Goal: Task Accomplishment & Management: Manage account settings

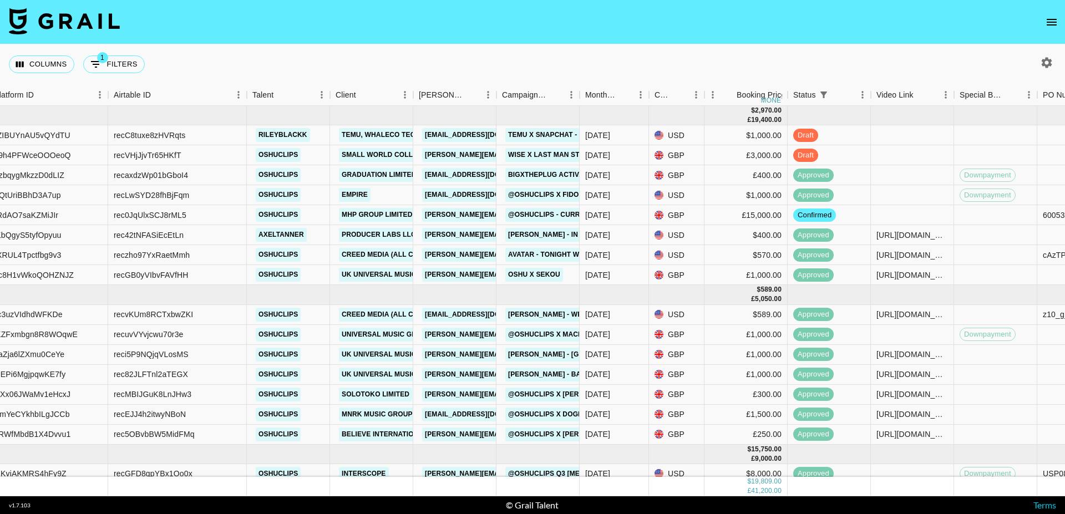
scroll to position [0, 123]
click at [605, 155] on div "[DATE]" at bounding box center [596, 155] width 25 height 11
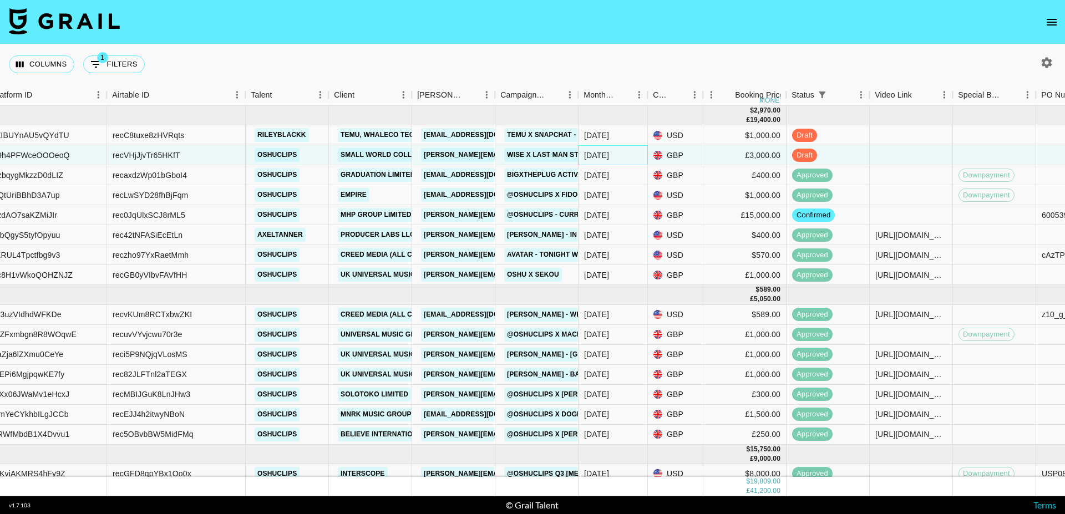
click at [605, 155] on div "[DATE]" at bounding box center [596, 155] width 25 height 11
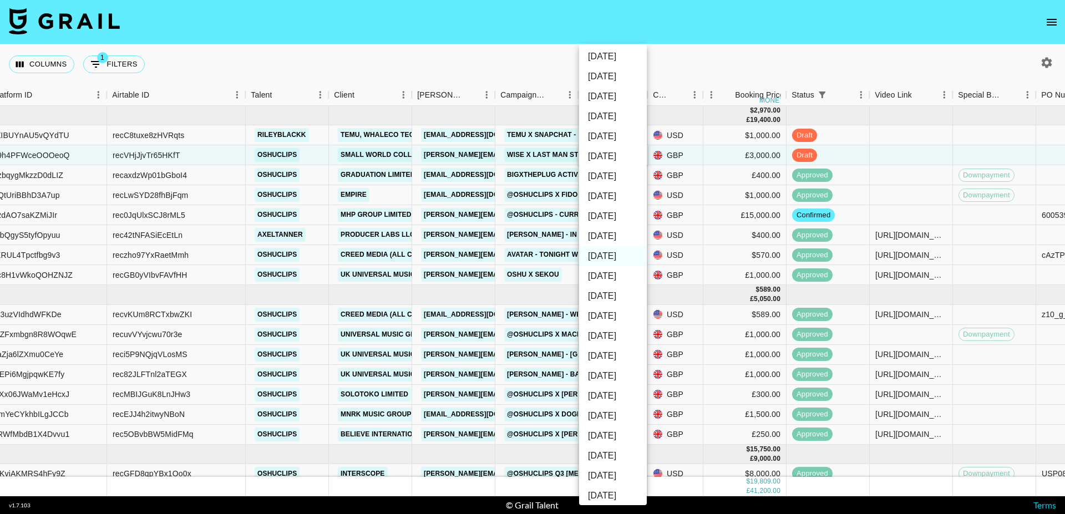
scroll to position [47, 0]
click at [612, 235] on li "[DATE]" at bounding box center [613, 231] width 68 height 20
type input "[DATE]"
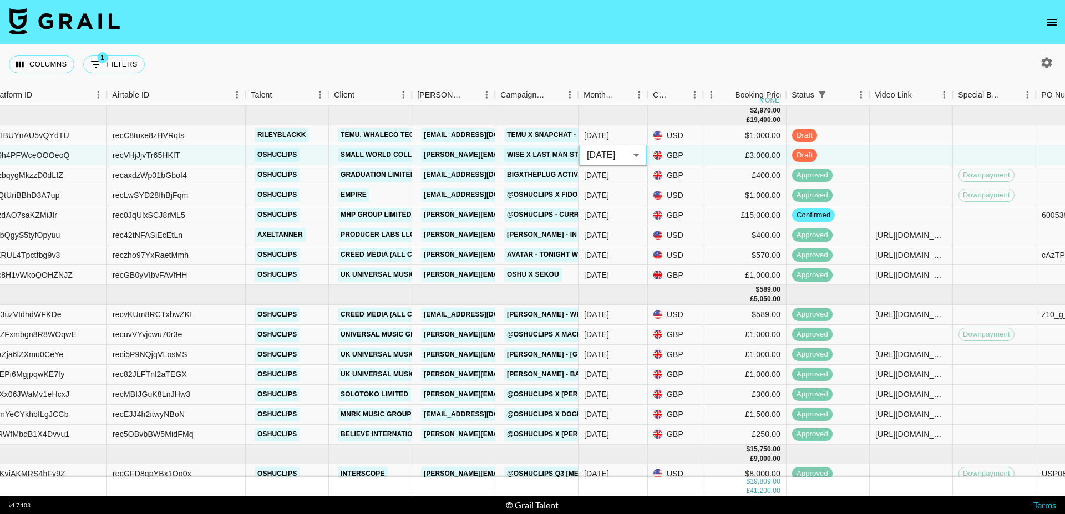
click at [475, 54] on div "Columns 1 Filters + Booking" at bounding box center [532, 64] width 1065 height 40
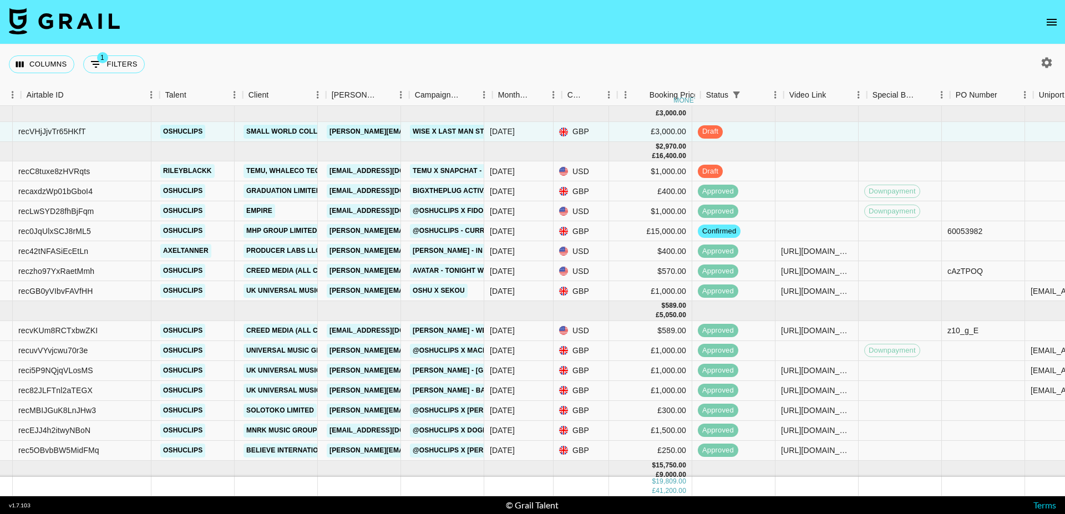
scroll to position [0, 220]
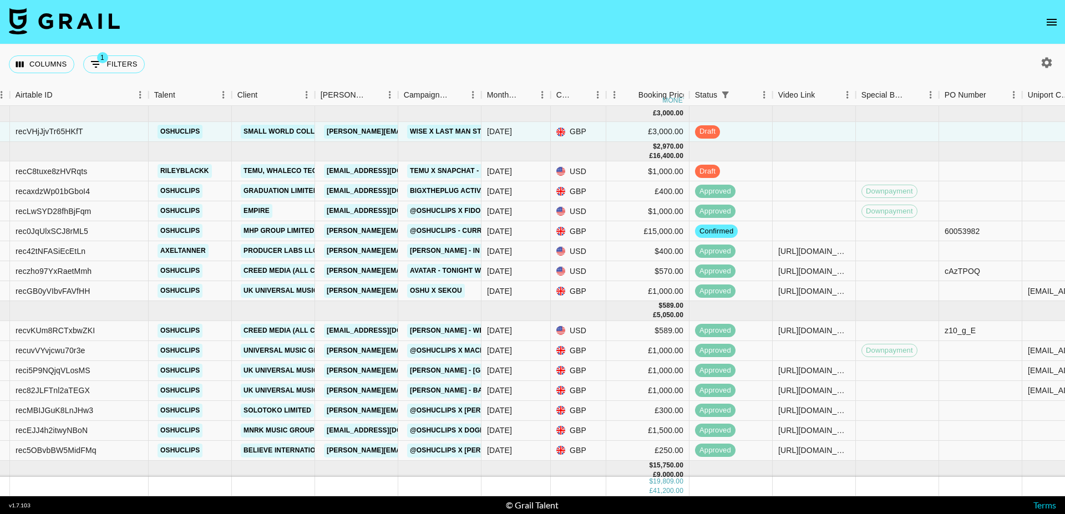
click at [1057, 24] on icon "open drawer" at bounding box center [1051, 22] width 13 height 13
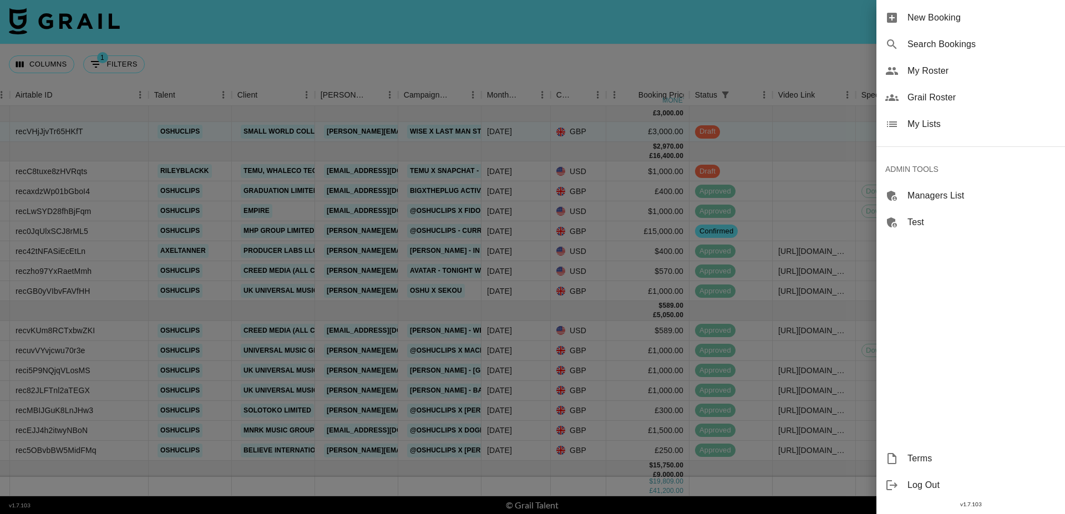
click at [932, 48] on span "Search Bookings" at bounding box center [981, 44] width 149 height 13
select select "id"
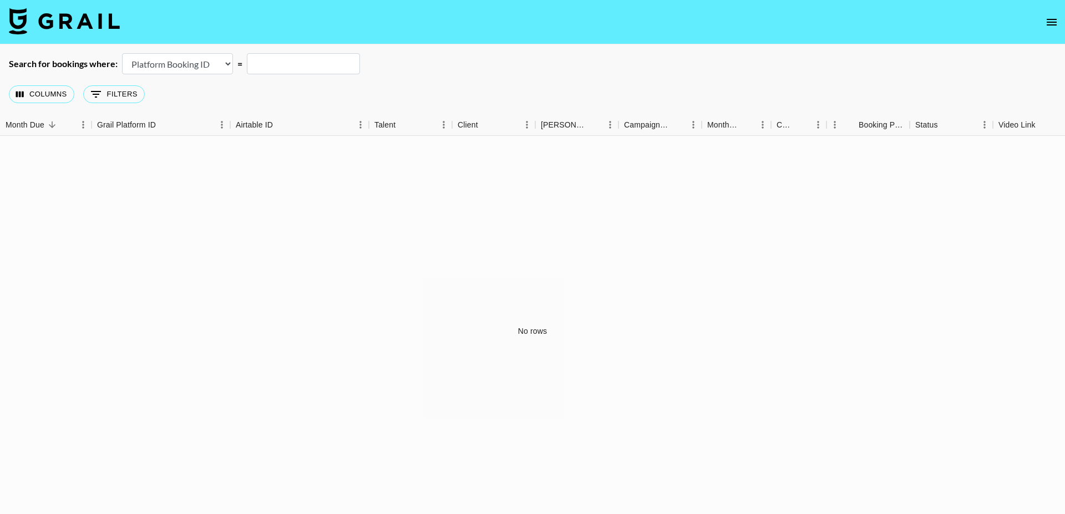
click at [192, 58] on select "Airtable Booking ID Platform Booking ID Platform Campaign ID" at bounding box center [177, 63] width 111 height 21
click at [1033, 19] on nav at bounding box center [532, 22] width 1065 height 44
click at [1048, 19] on icon "open drawer" at bounding box center [1052, 22] width 10 height 7
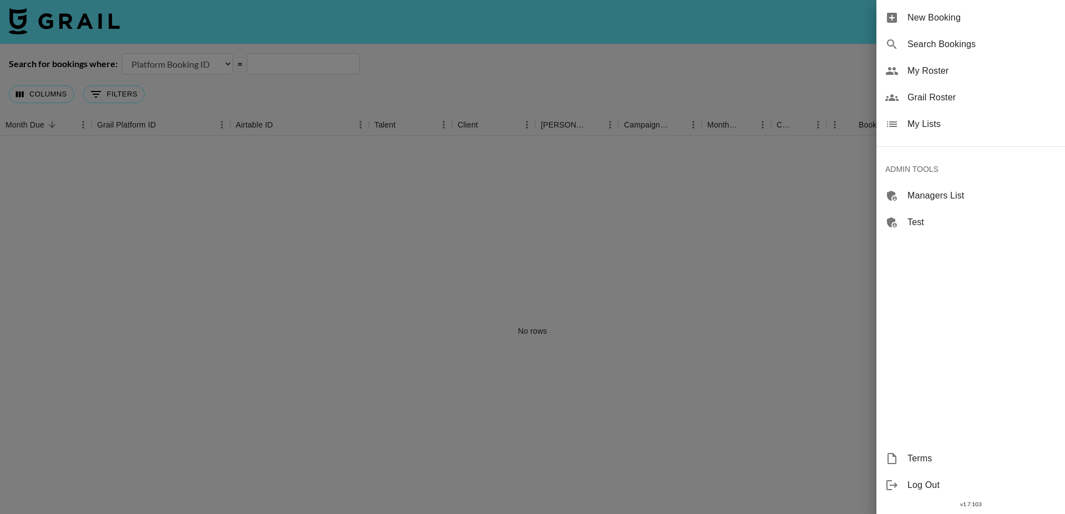
click at [76, 64] on div at bounding box center [532, 257] width 1065 height 514
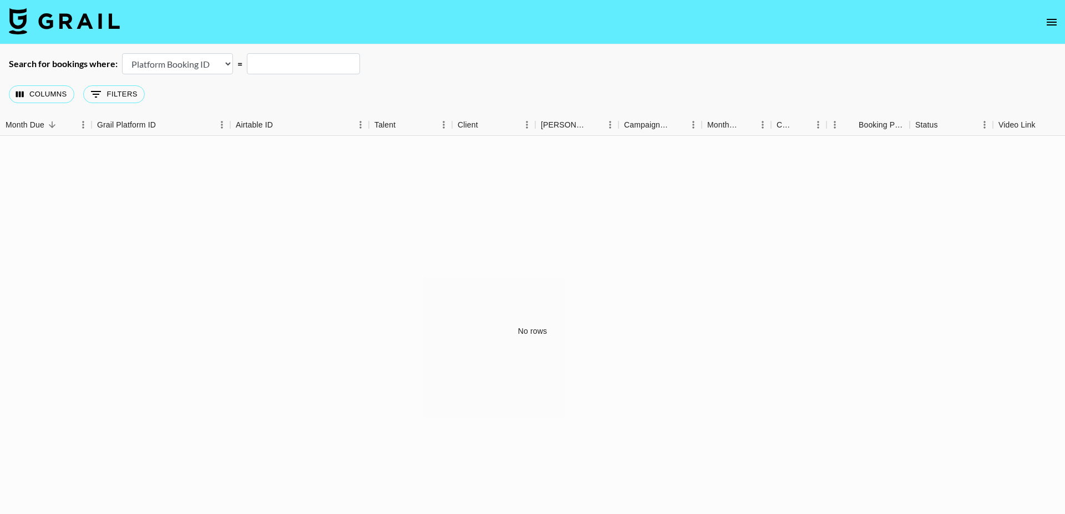
click at [76, 35] on link at bounding box center [64, 22] width 111 height 29
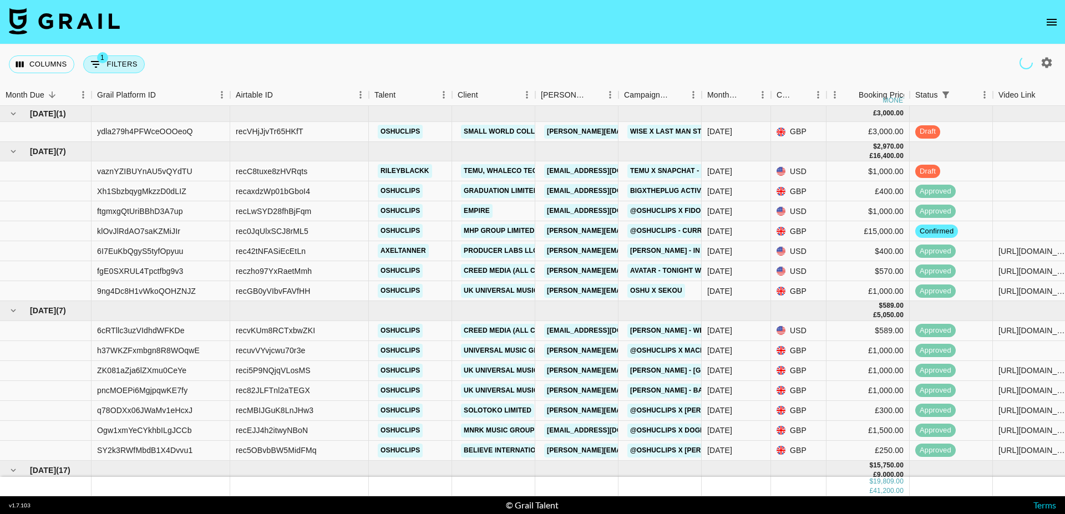
click at [116, 72] on button "1 Filters" at bounding box center [114, 64] width 62 height 18
select select "status"
select select "isNotAnyOf"
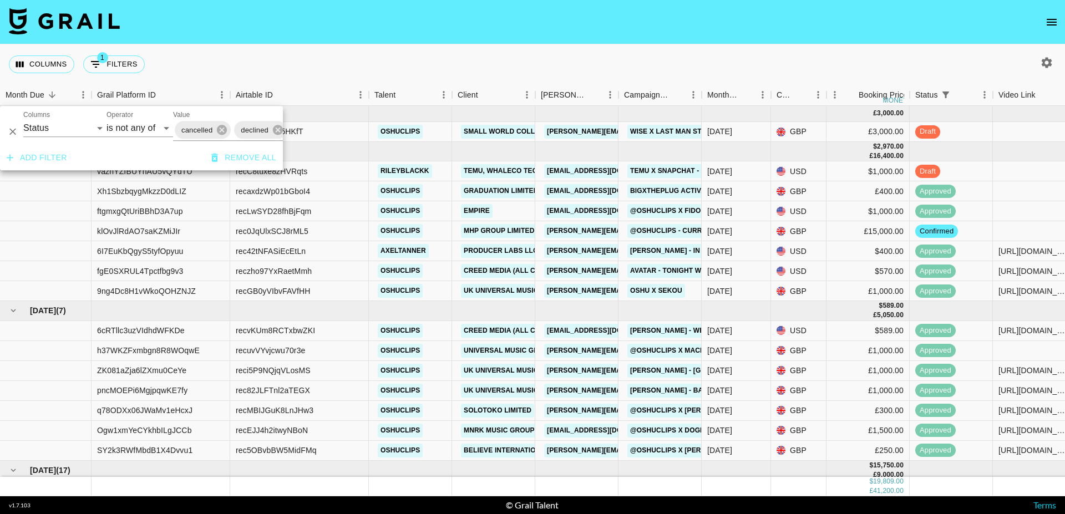
click at [52, 151] on button "Add filter" at bounding box center [36, 158] width 69 height 21
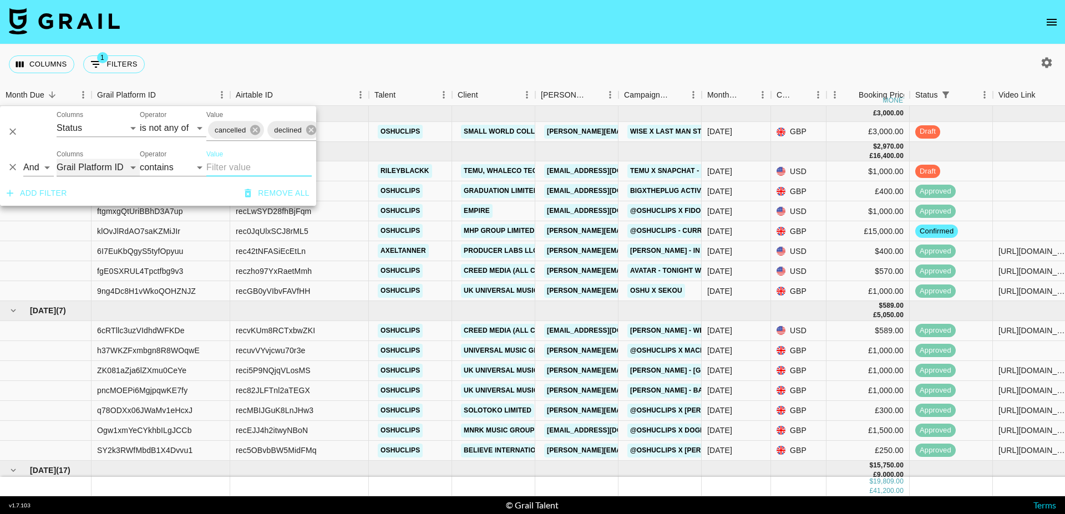
click at [100, 167] on select "Grail Platform ID Airtable ID Talent Manager Client [PERSON_NAME] Campaign (Typ…" at bounding box center [98, 168] width 83 height 18
select select "clientId"
click at [57, 159] on select "Grail Platform ID Airtable ID Talent Manager Client [PERSON_NAME] Campaign (Typ…" at bounding box center [98, 168] width 83 height 18
select select "is"
click at [95, 161] on select "Grail Platform ID Airtable ID Talent Manager Client [PERSON_NAME] Campaign (Typ…" at bounding box center [98, 168] width 83 height 18
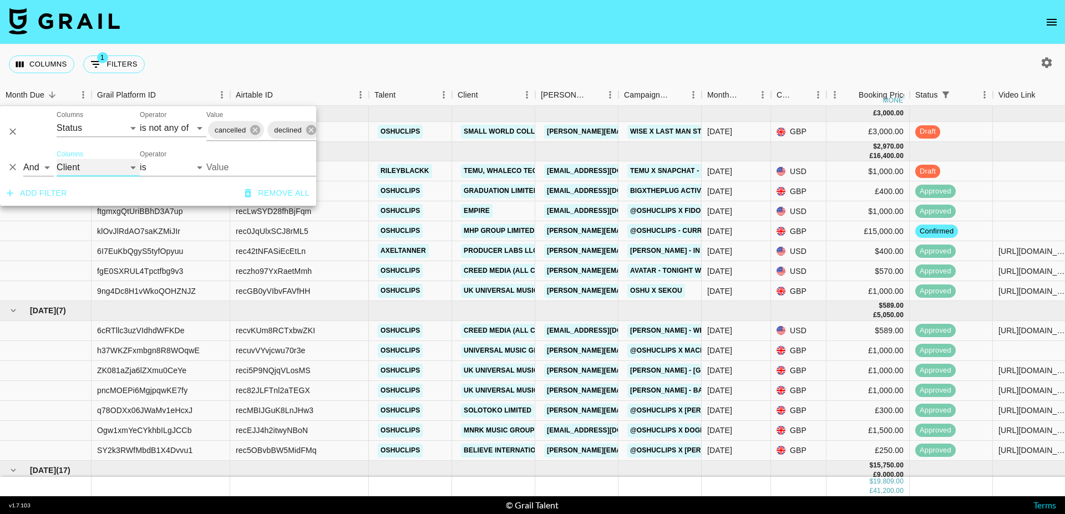
select select "bookerId"
click at [57, 159] on select "Grail Platform ID Airtable ID Talent Manager Client [PERSON_NAME] Campaign (Typ…" at bounding box center [98, 168] width 83 height 18
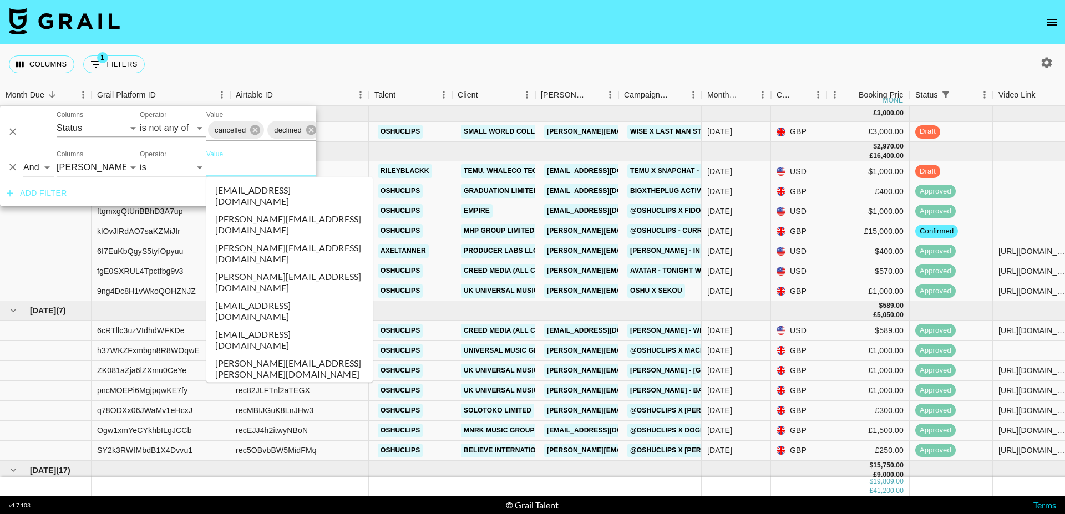
click at [224, 162] on input "Value" at bounding box center [281, 167] width 150 height 17
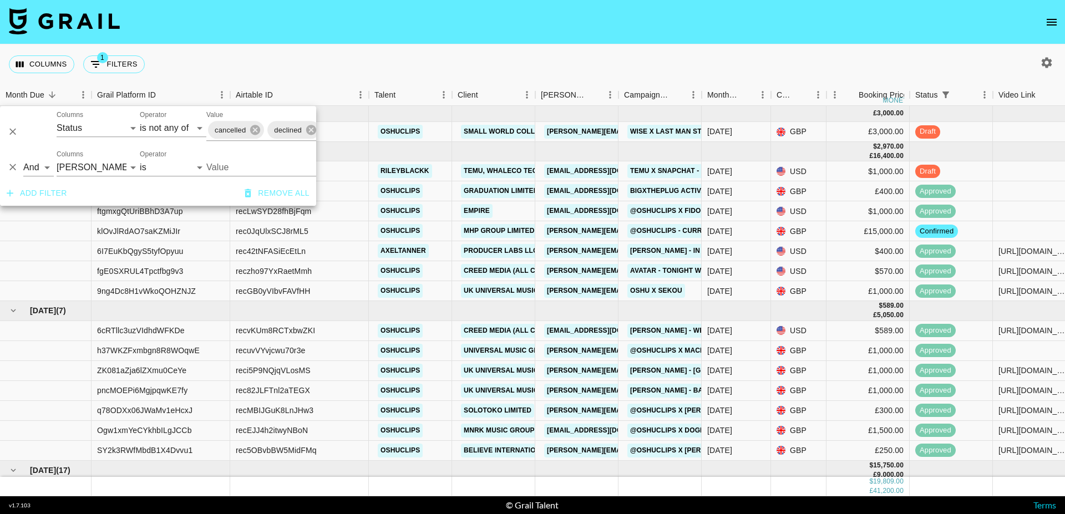
click at [224, 162] on input "Value" at bounding box center [281, 167] width 150 height 17
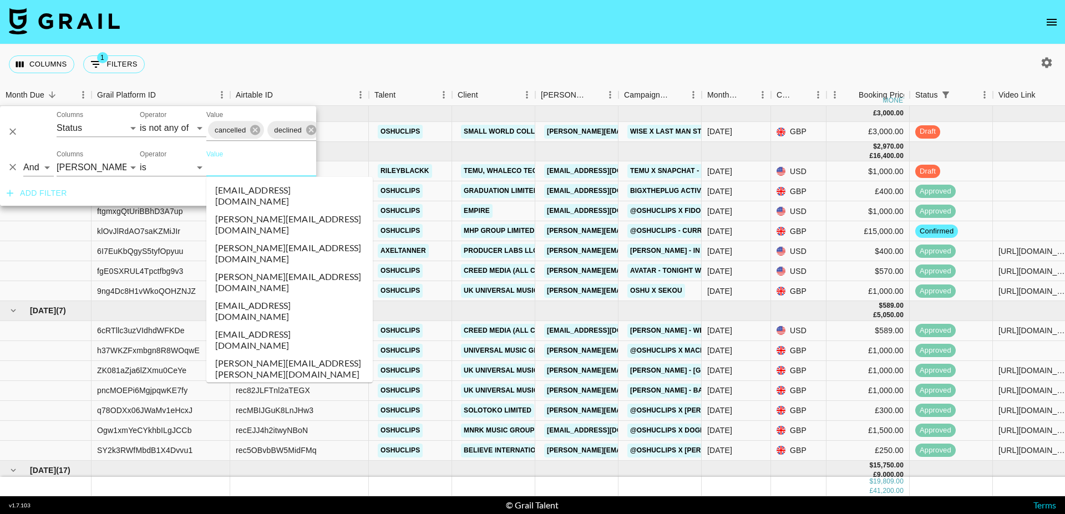
paste input "[EMAIL_ADDRESS][DOMAIN_NAME]"
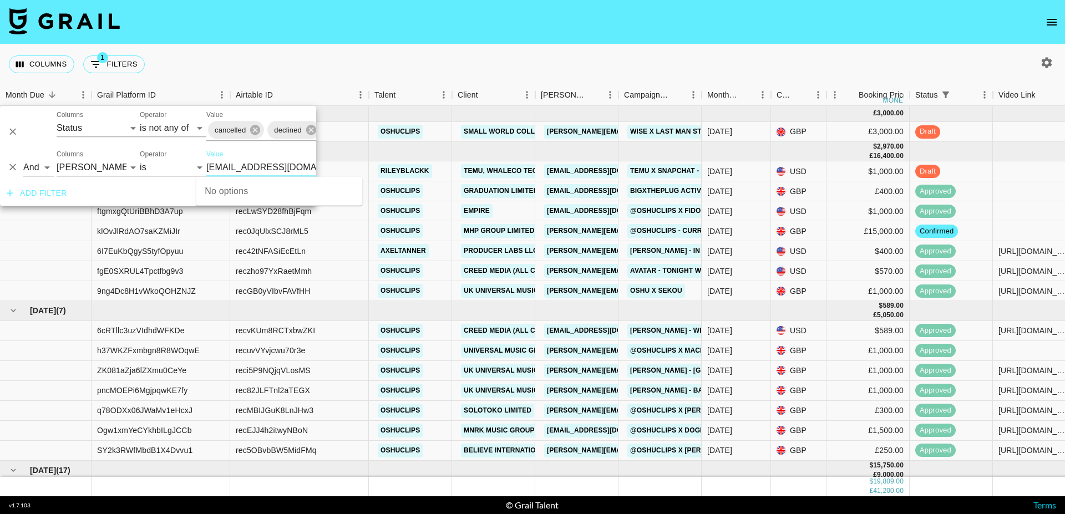
scroll to position [0, 10]
type input "[EMAIL_ADDRESS][DOMAIN_NAME]"
click at [462, 81] on div "Columns 1 Filters + Booking" at bounding box center [532, 64] width 1065 height 40
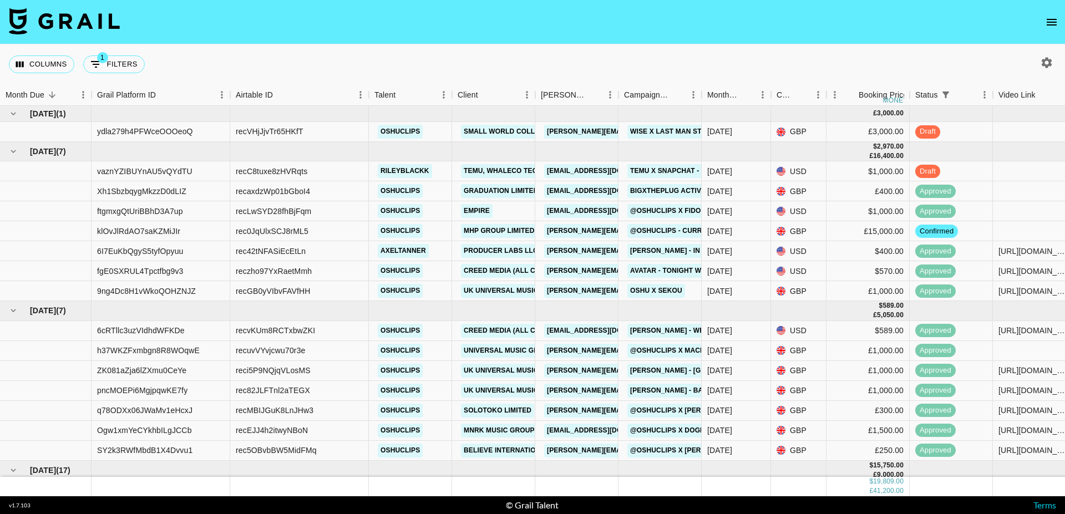
click at [1054, 71] on div at bounding box center [1046, 62] width 19 height 19
click at [1048, 66] on icon "button" at bounding box center [1047, 62] width 11 height 11
select select "[DATE]"
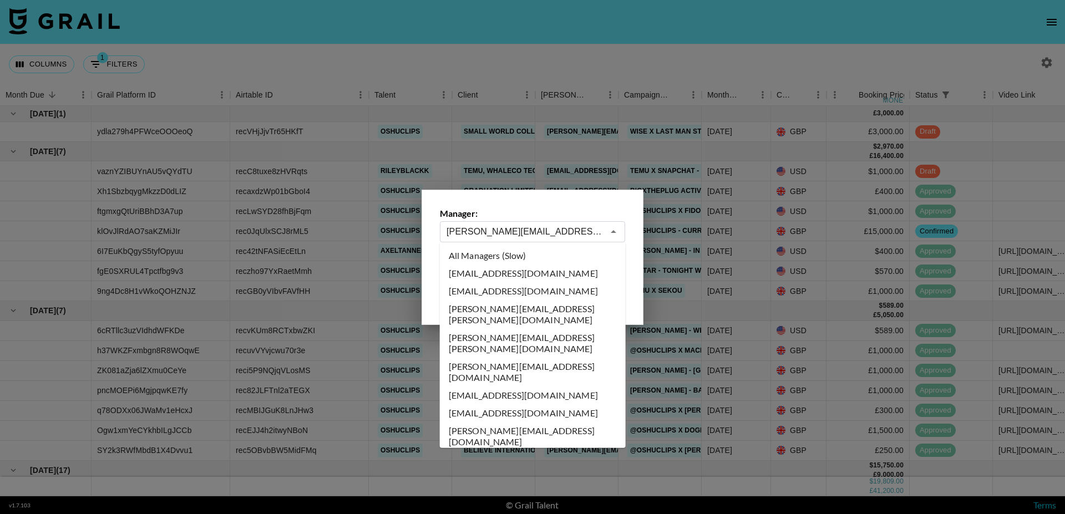
click at [515, 232] on input "[PERSON_NAME][EMAIL_ADDRESS][DOMAIN_NAME]" at bounding box center [524, 231] width 157 height 13
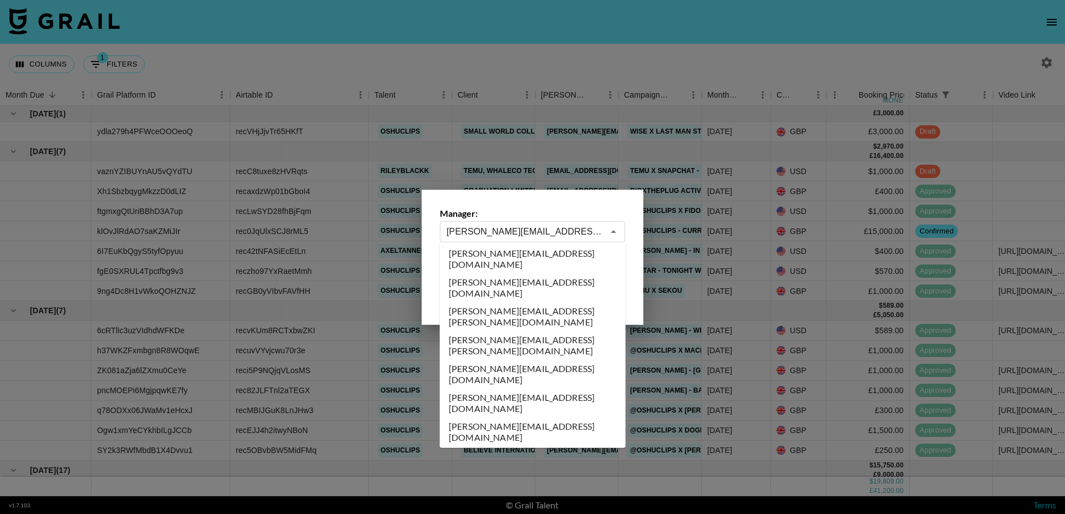
scroll to position [0, 0]
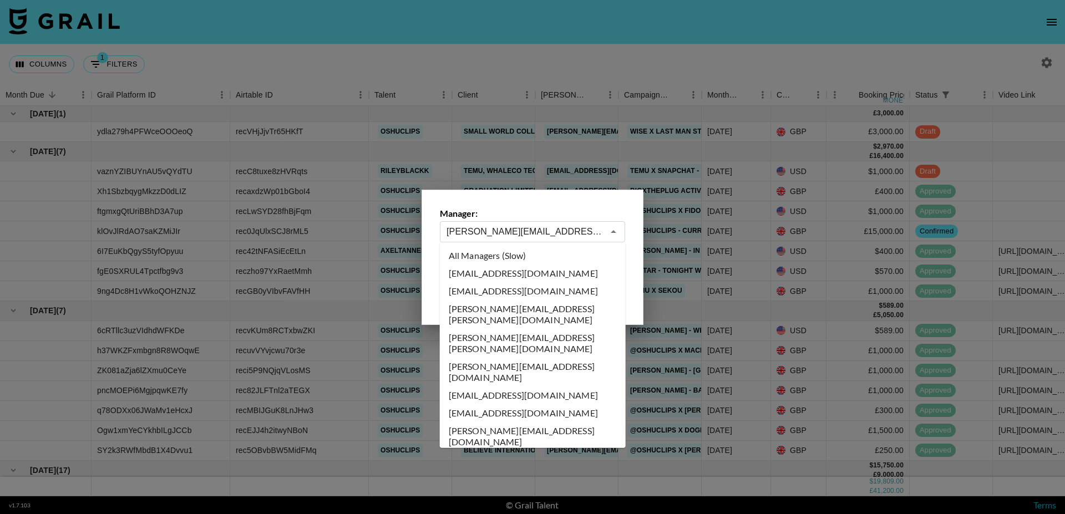
click at [490, 260] on li "All Managers (Slow)" at bounding box center [533, 256] width 186 height 18
type input "All Managers (Slow)"
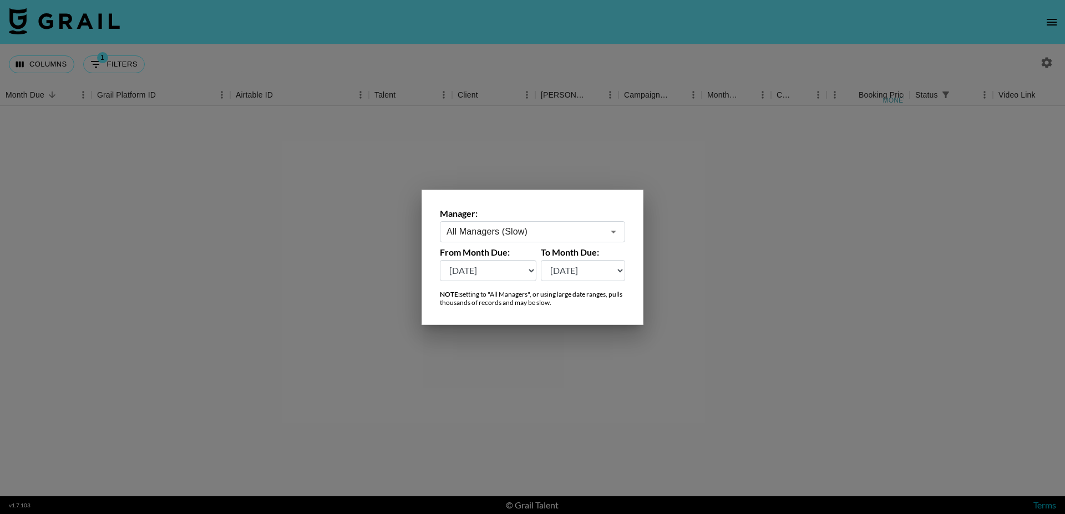
click at [124, 58] on div at bounding box center [532, 257] width 1065 height 514
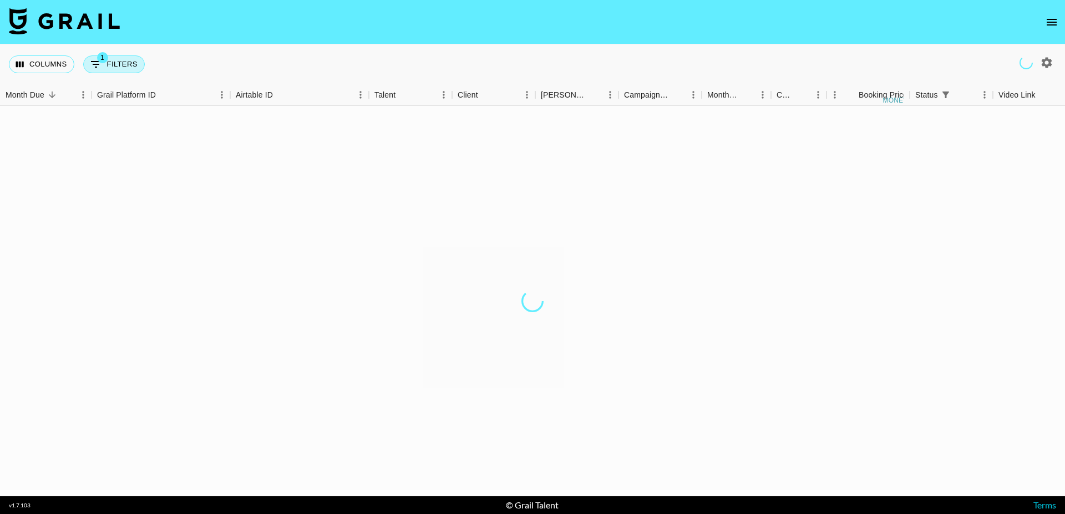
click at [115, 62] on button "1 Filters" at bounding box center [114, 64] width 62 height 18
select select "status"
select select "isNotAnyOf"
select select "bookerId"
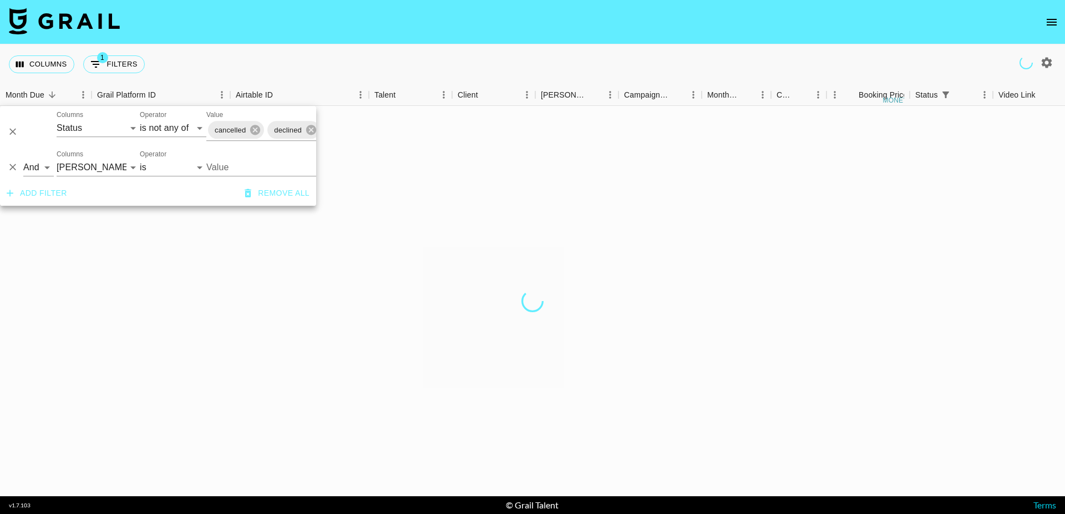
click at [222, 156] on div "Value" at bounding box center [289, 163] width 166 height 27
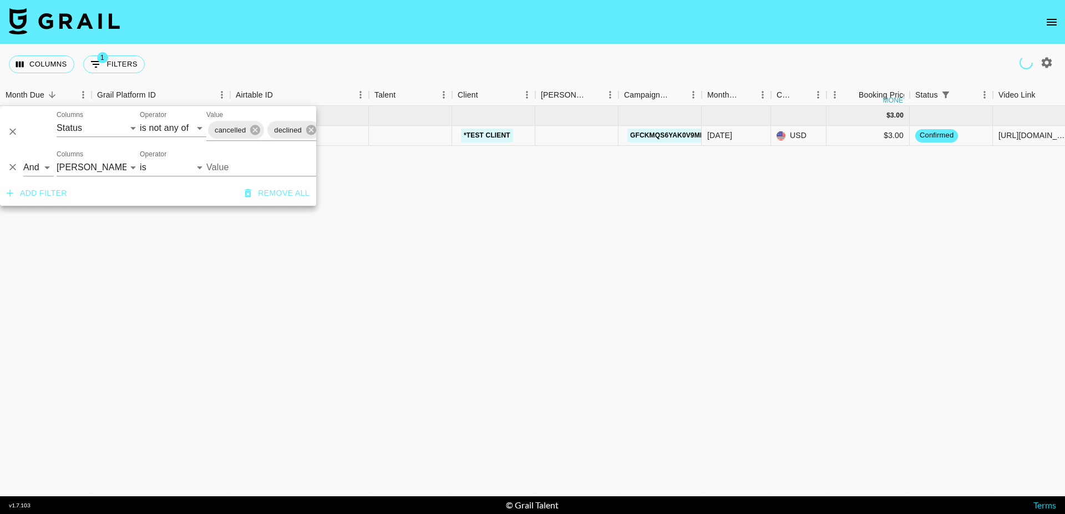
scroll to position [0, 40]
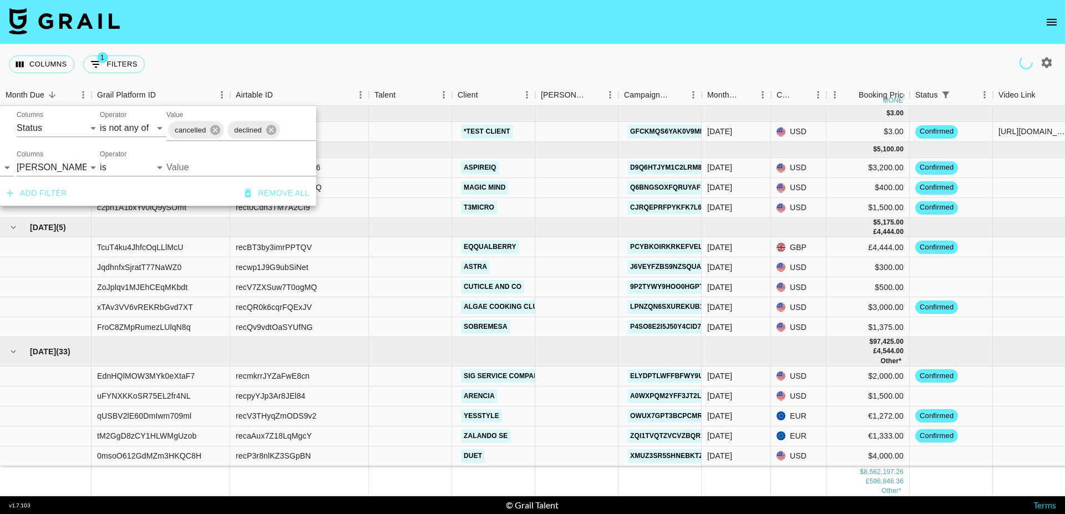
click at [199, 163] on input "Value" at bounding box center [241, 167] width 150 height 17
click at [178, 164] on input "Value" at bounding box center [241, 167] width 150 height 17
paste input "[EMAIL_ADDRESS][DOMAIN_NAME]"
type input "[EMAIL_ADDRESS][DOMAIN_NAME]"
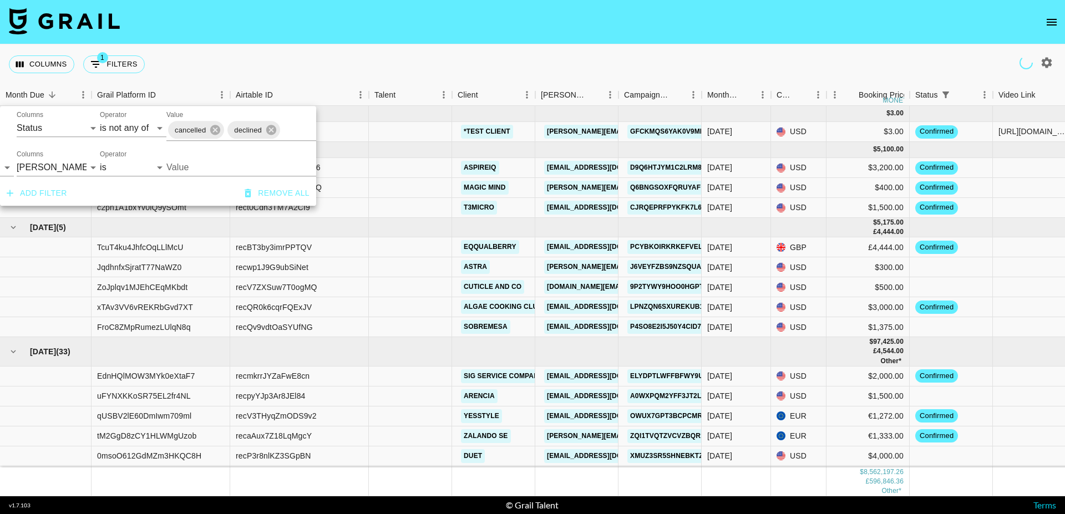
click at [182, 164] on input "Value" at bounding box center [241, 167] width 150 height 17
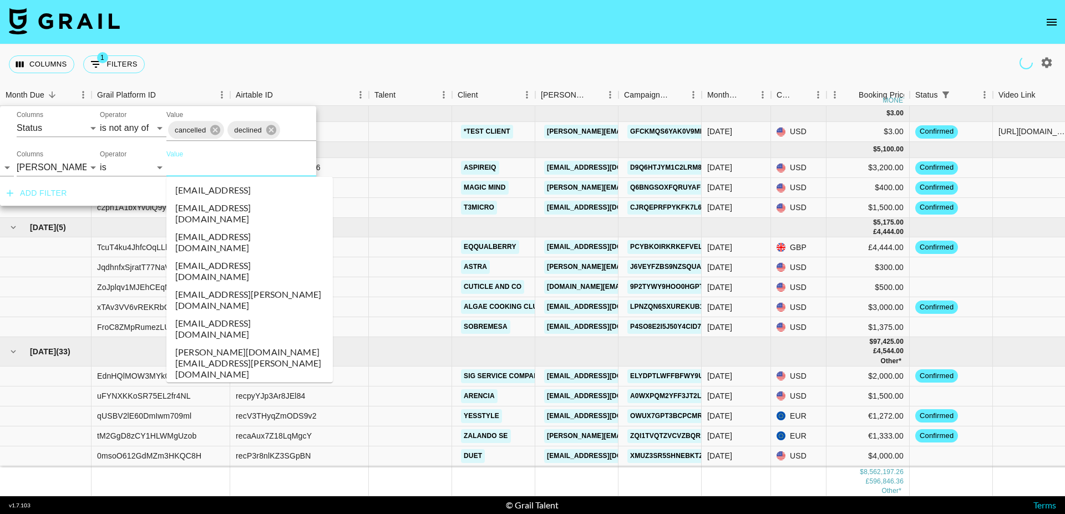
paste input "[EMAIL_ADDRESS][DOMAIN_NAME]"
type input "[EMAIL_ADDRESS][DOMAIN_NAME]"
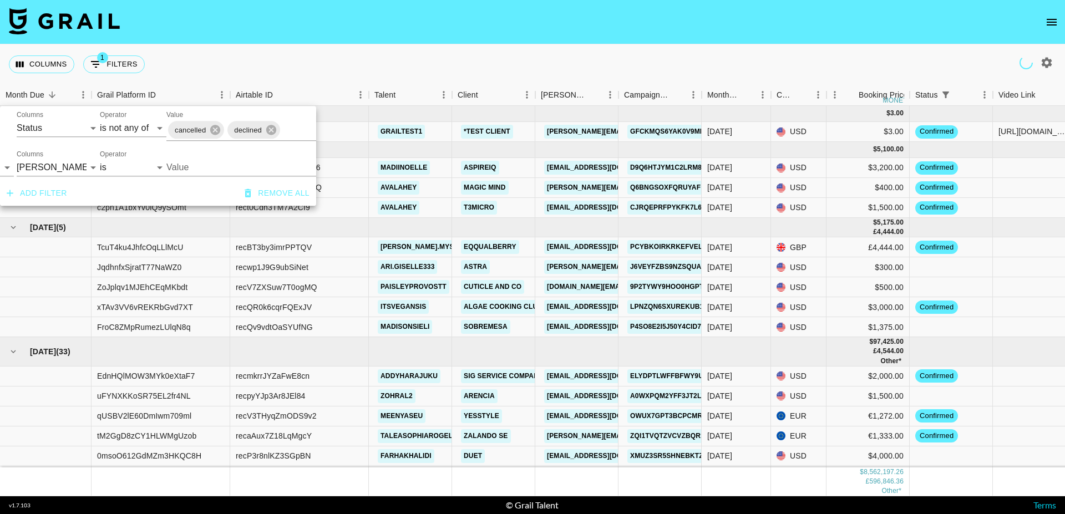
click at [187, 165] on input "Value" at bounding box center [241, 167] width 150 height 17
type input "callu"
click at [192, 163] on input "Value" at bounding box center [241, 167] width 150 height 17
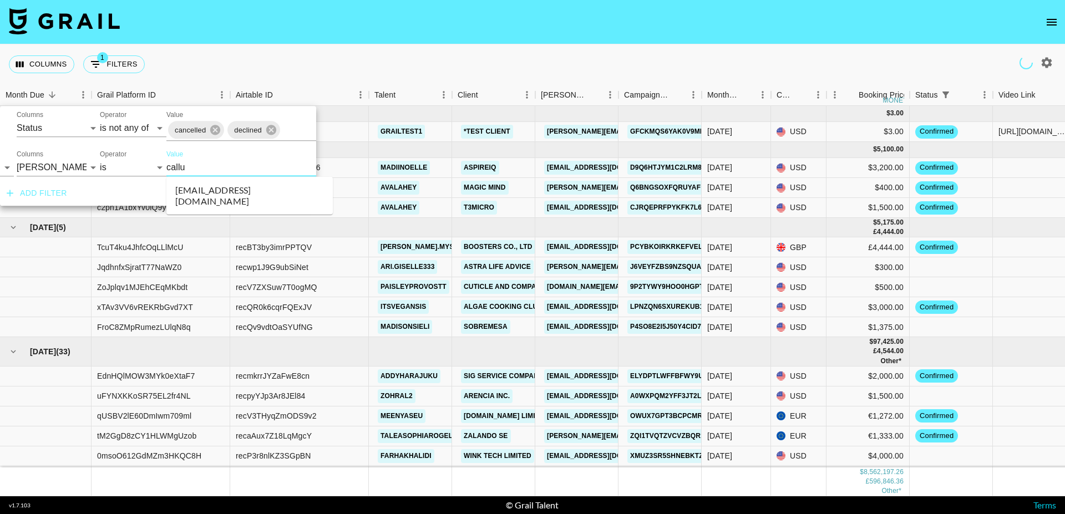
type input "callum"
click at [364, 63] on div "Columns 1 Filters + Booking" at bounding box center [532, 64] width 1065 height 40
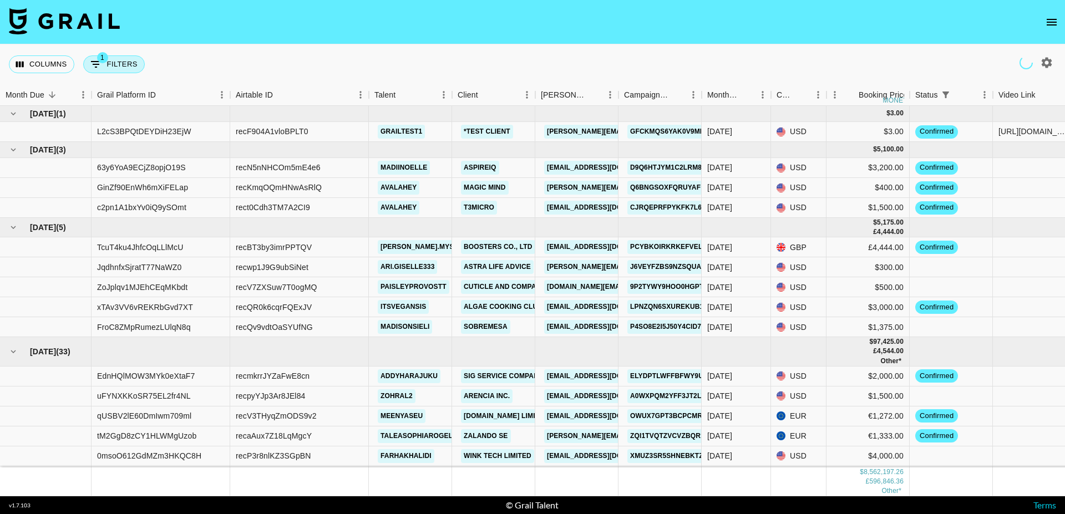
click at [118, 63] on button "1 Filters" at bounding box center [114, 64] width 62 height 18
select select "status"
select select "isNotAnyOf"
select select "bookerId"
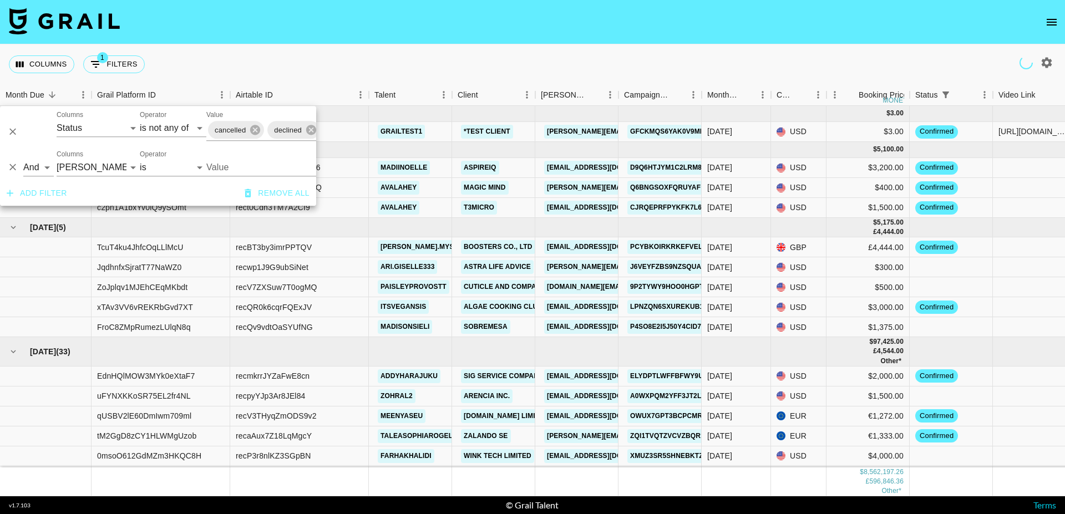
click at [215, 164] on input "Value" at bounding box center [281, 167] width 150 height 17
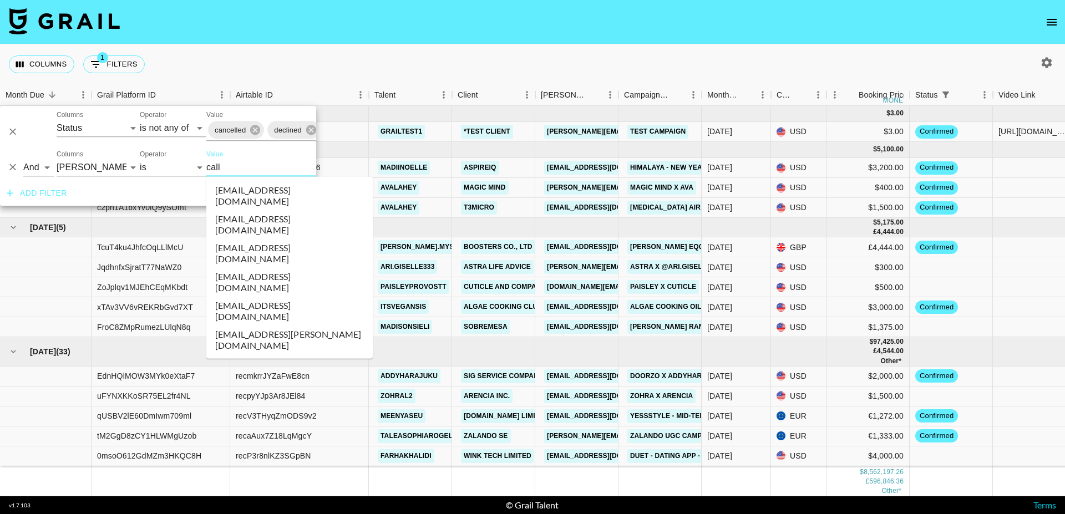
type input "call"
click at [517, 59] on div "Columns 1 Filters + Booking" at bounding box center [532, 64] width 1065 height 40
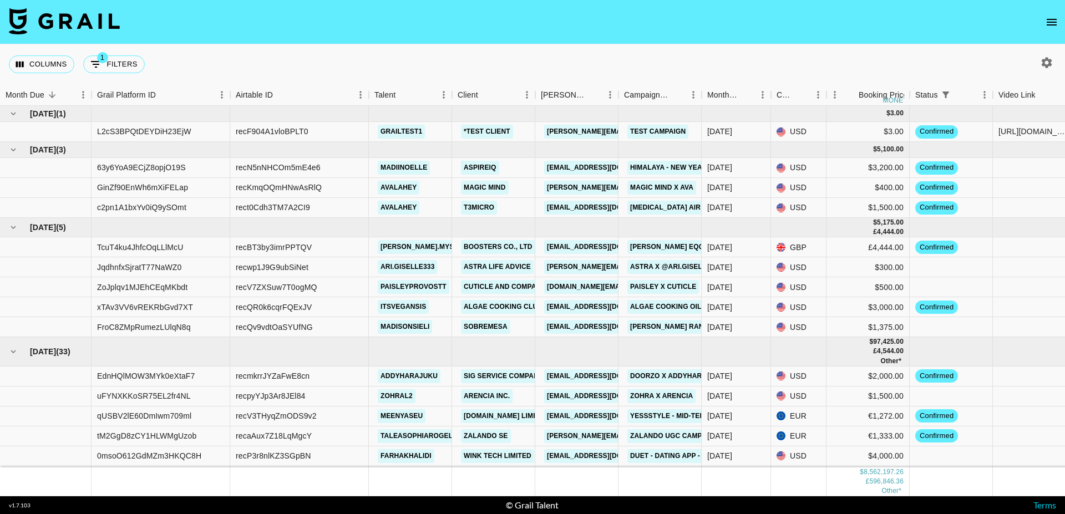
click at [1052, 54] on div at bounding box center [1046, 62] width 19 height 19
click at [1042, 67] on icon "button" at bounding box center [1046, 62] width 13 height 13
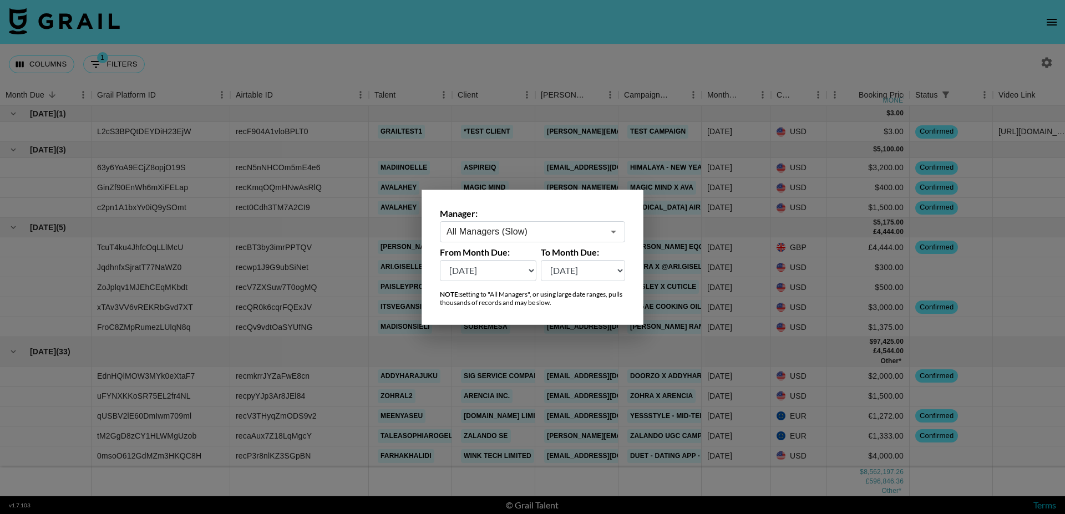
click at [562, 273] on select "[DATE] Aug '[DATE] Jun '[DATE] Apr '[DATE] Feb '[DATE] Dec '[DATE] Oct '[DATE] …" at bounding box center [583, 270] width 85 height 21
drag, startPoint x: 562, startPoint y: 273, endPoint x: 492, endPoint y: 267, distance: 70.7
click at [492, 267] on select "[DATE] Aug '[DATE] Jun '[DATE] Apr '[DATE] Feb '[DATE] Dec '[DATE] Oct '[DATE] …" at bounding box center [488, 270] width 97 height 21
click at [440, 260] on select "[DATE] Aug '[DATE] Jun '[DATE] Apr '[DATE] Feb '[DATE] Dec '[DATE] Oct '[DATE] …" at bounding box center [488, 270] width 97 height 21
click at [489, 272] on select "[DATE] Aug '[DATE] Jun '[DATE] Apr '[DATE] Feb '[DATE] Dec '[DATE] Oct '[DATE] …" at bounding box center [488, 270] width 97 height 21
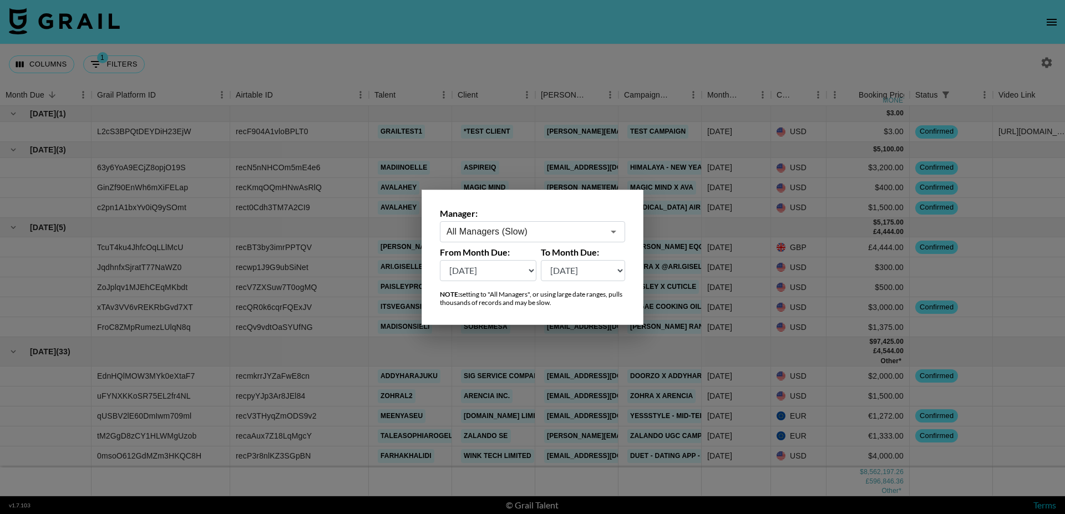
select select "[DATE]"
click at [440, 260] on select "[DATE] Aug '[DATE] Jun '[DATE] Apr '[DATE] Feb '[DATE] Dec '[DATE] Oct '[DATE] …" at bounding box center [488, 270] width 97 height 21
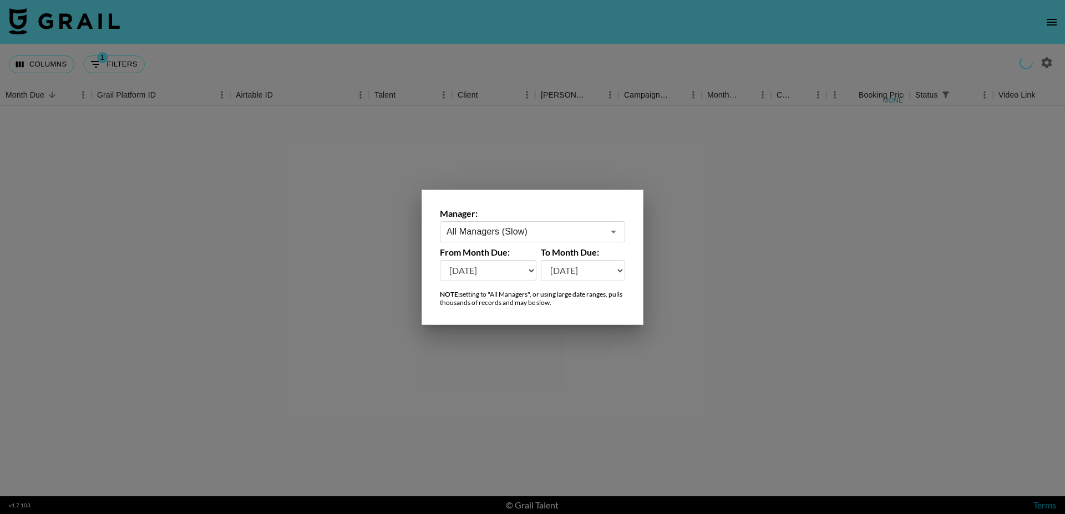
click at [238, 52] on div at bounding box center [532, 257] width 1065 height 514
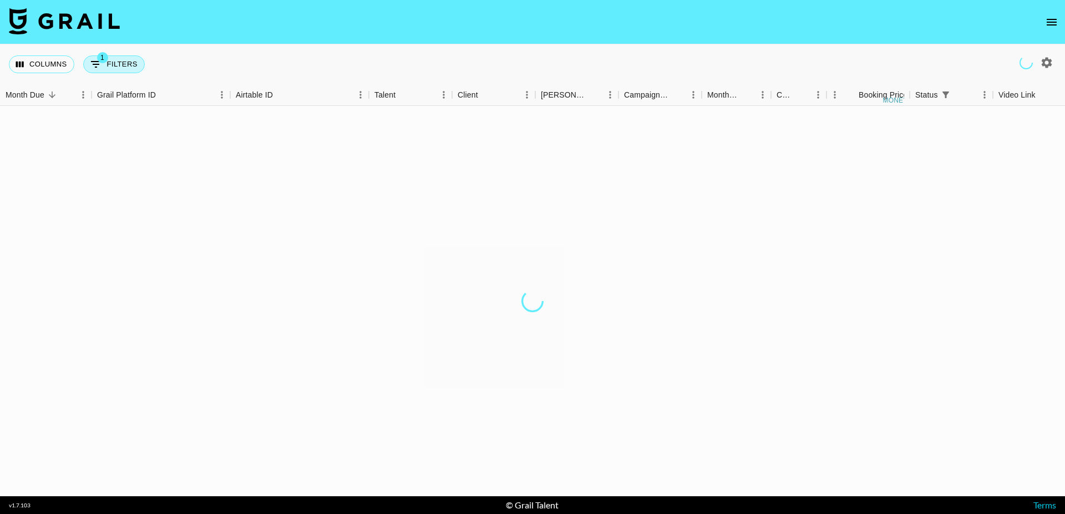
click at [124, 66] on button "1 Filters" at bounding box center [114, 64] width 62 height 18
select select "status"
select select "isNotAnyOf"
select select "bookerId"
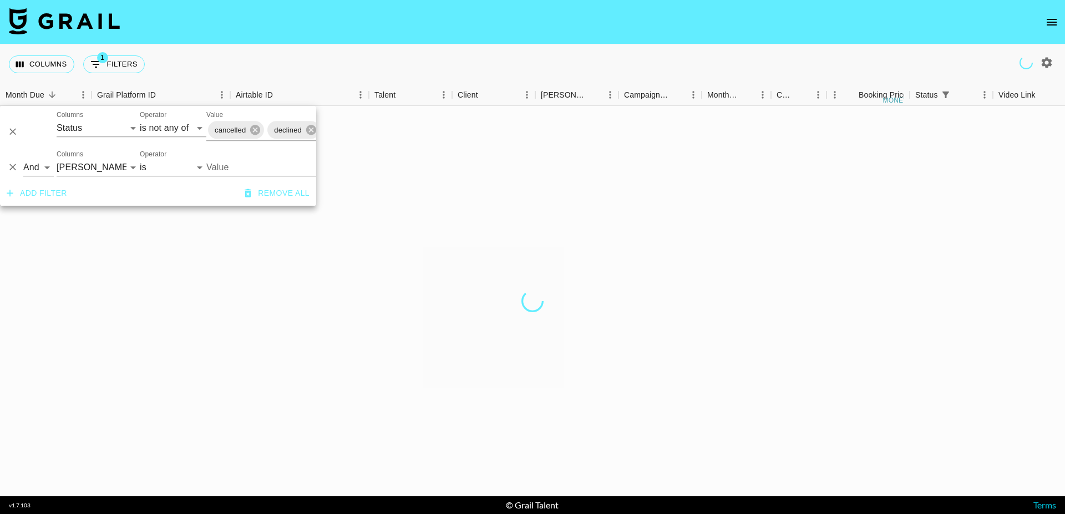
click at [227, 169] on input "Value" at bounding box center [281, 167] width 150 height 17
paste input "[EMAIL_ADDRESS][DOMAIN_NAME]"
type input "[EMAIL_ADDRESS][DOMAIN_NAME]"
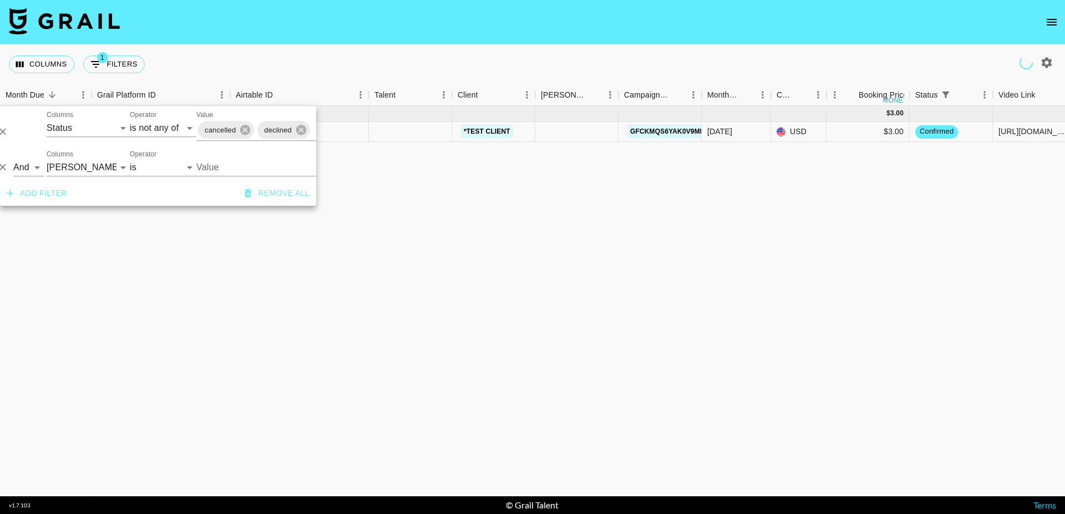
click at [224, 163] on input "Value" at bounding box center [271, 167] width 150 height 17
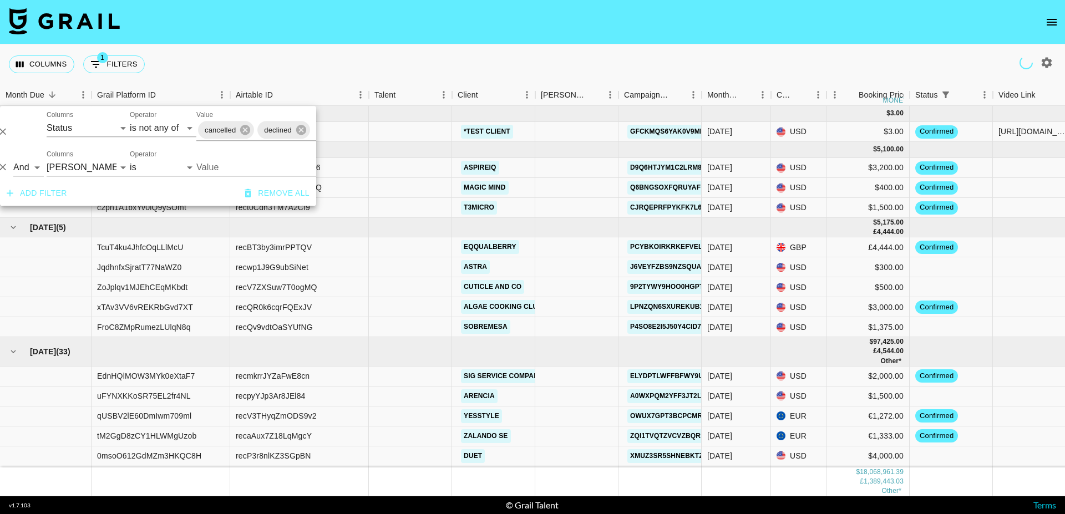
click at [207, 165] on input "Value" at bounding box center [271, 167] width 150 height 17
paste input "[EMAIL_ADDRESS][DOMAIN_NAME]"
drag, startPoint x: 305, startPoint y: 168, endPoint x: 223, endPoint y: 168, distance: 82.1
click at [223, 168] on input "[EMAIL_ADDRESS]." at bounding box center [271, 167] width 150 height 17
type input "callu"
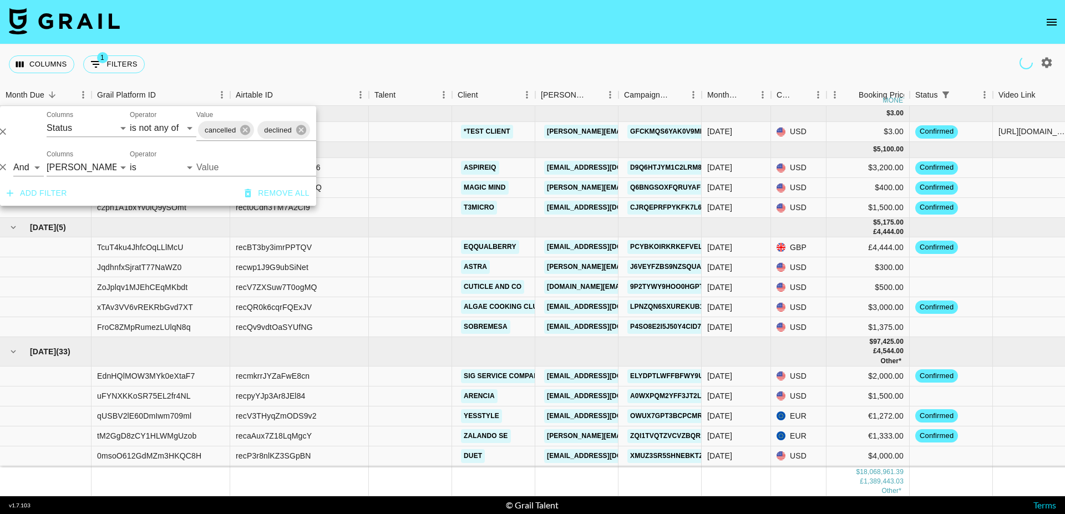
click at [217, 165] on input "Value" at bounding box center [271, 167] width 150 height 17
paste input "[EMAIL_ADDRESS][DOMAIN_NAME]"
type input "[EMAIL_ADDRESS][DOMAIN_NAME]"
click at [225, 190] on li "[EMAIL_ADDRESS][DOMAIN_NAME]" at bounding box center [279, 195] width 166 height 29
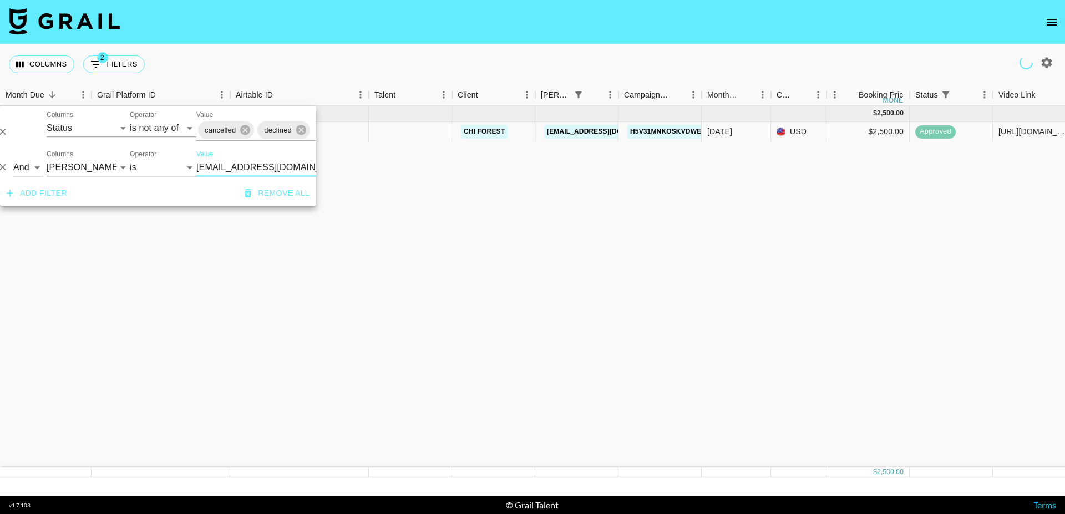
click at [504, 55] on div "Columns 2 Filters + Booking" at bounding box center [532, 64] width 1065 height 40
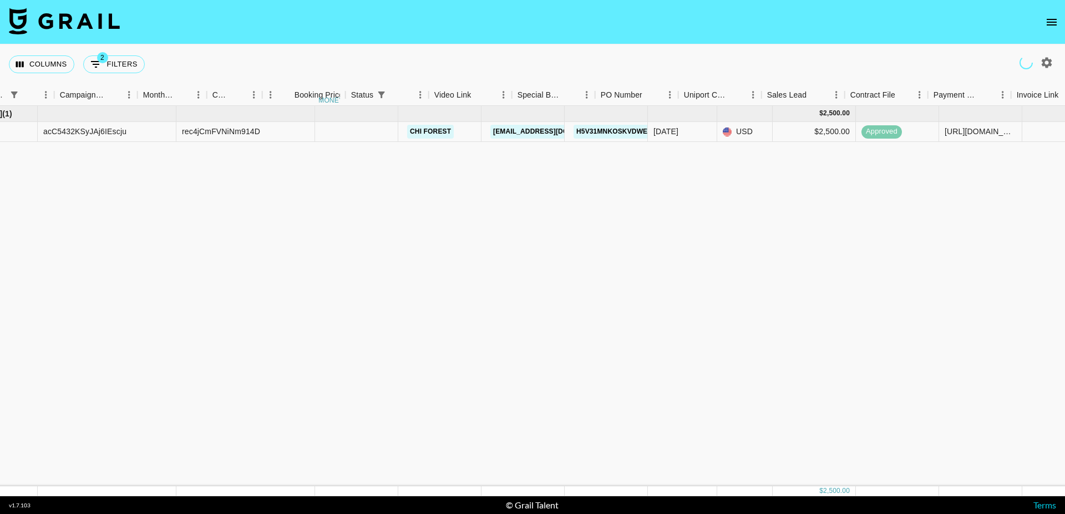
scroll to position [0, 568]
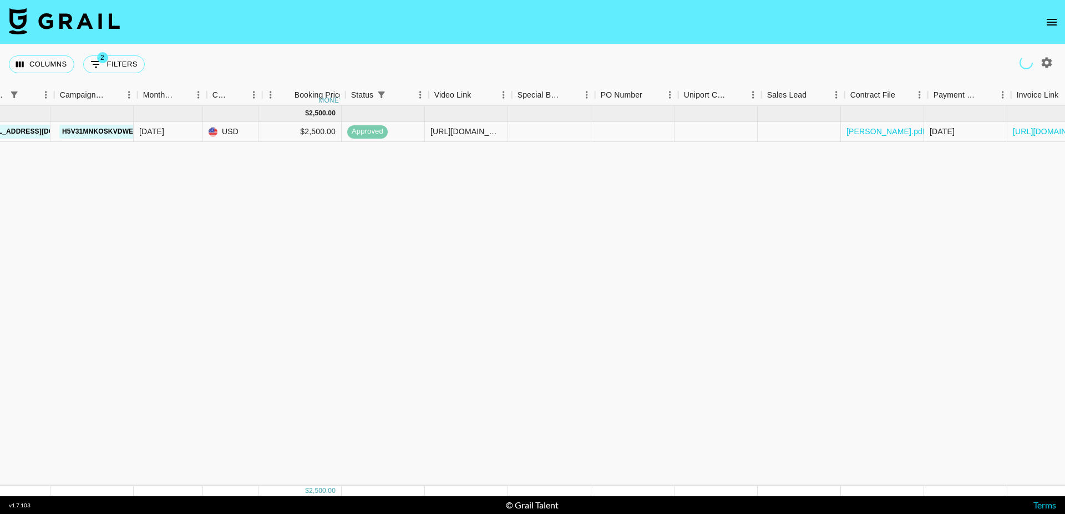
select select "id"
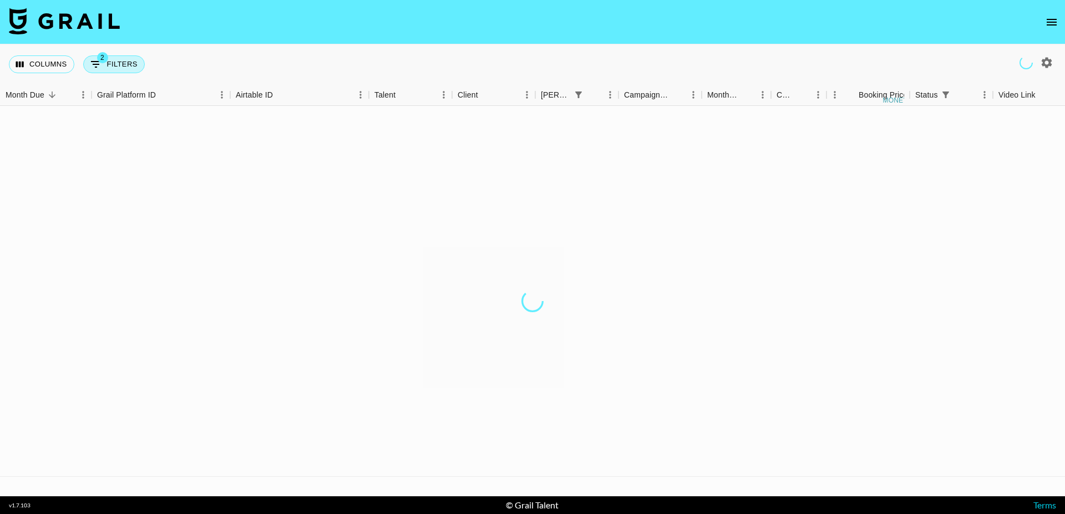
click at [124, 59] on button "2 Filters" at bounding box center [114, 64] width 62 height 18
select select "status"
select select "isNotAnyOf"
select select "bookerId"
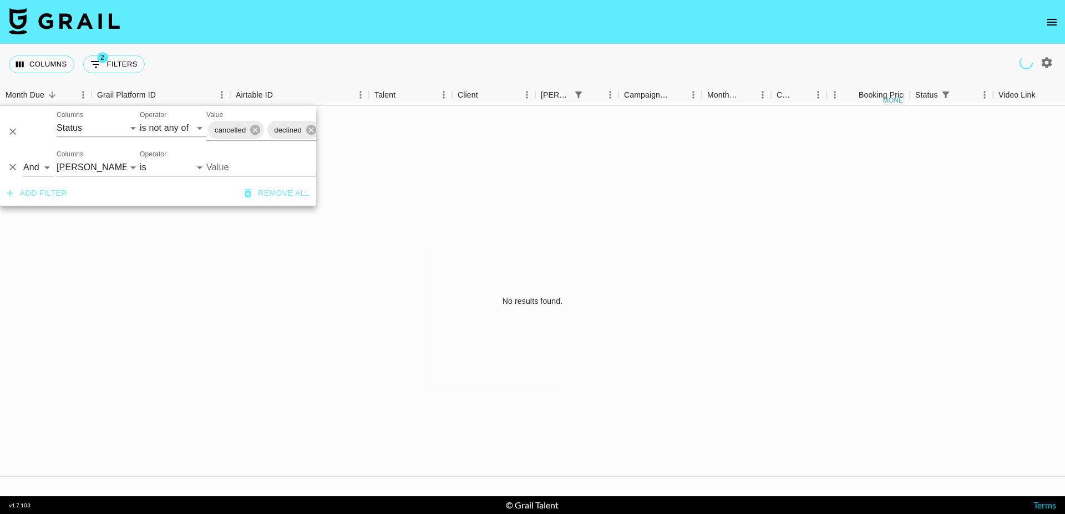
click at [223, 170] on input "Value" at bounding box center [273, 167] width 135 height 17
click at [224, 163] on input "Value" at bounding box center [273, 167] width 135 height 17
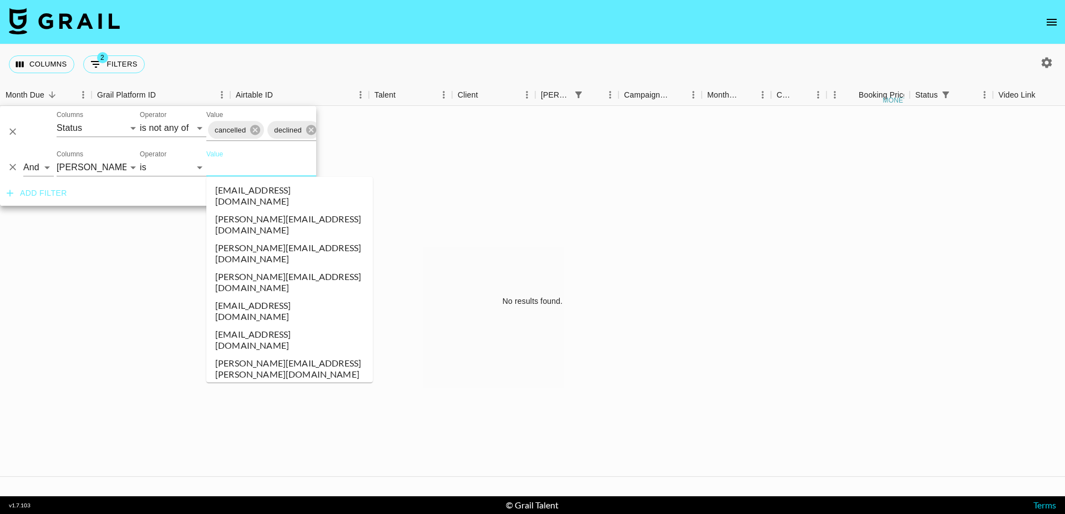
paste input "[EMAIL_ADDRESS][DOMAIN_NAME]"
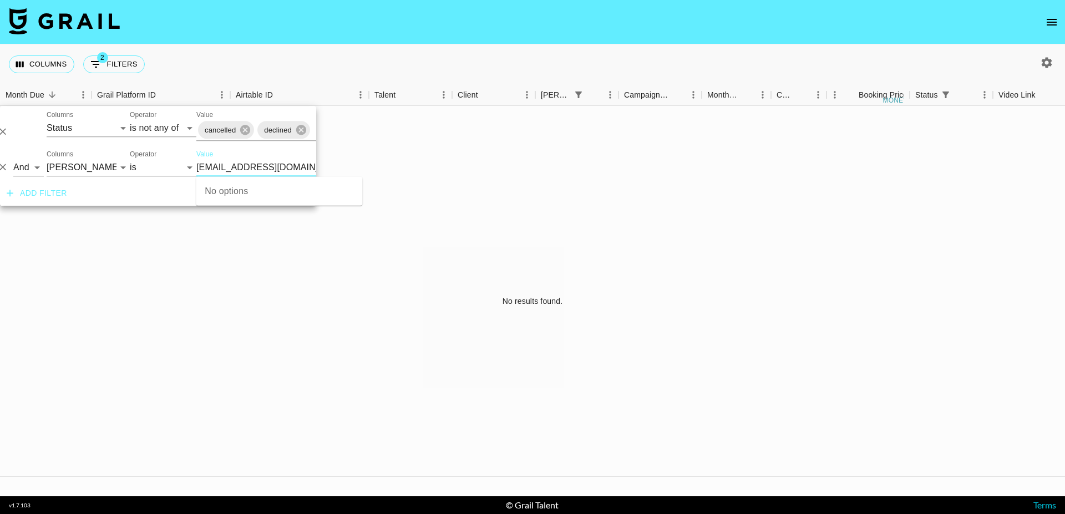
type input "[EMAIL_ADDRESS][DOMAIN_NAME]"
click at [1043, 62] on icon "button" at bounding box center [1047, 62] width 11 height 11
select select "[DATE]"
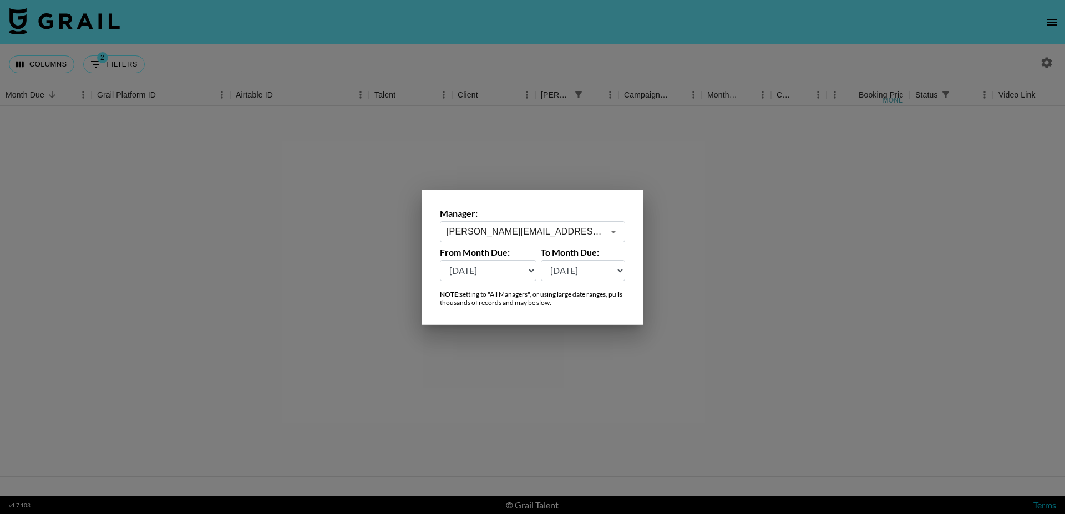
click at [478, 230] on input "[PERSON_NAME][EMAIL_ADDRESS][DOMAIN_NAME]" at bounding box center [524, 231] width 157 height 13
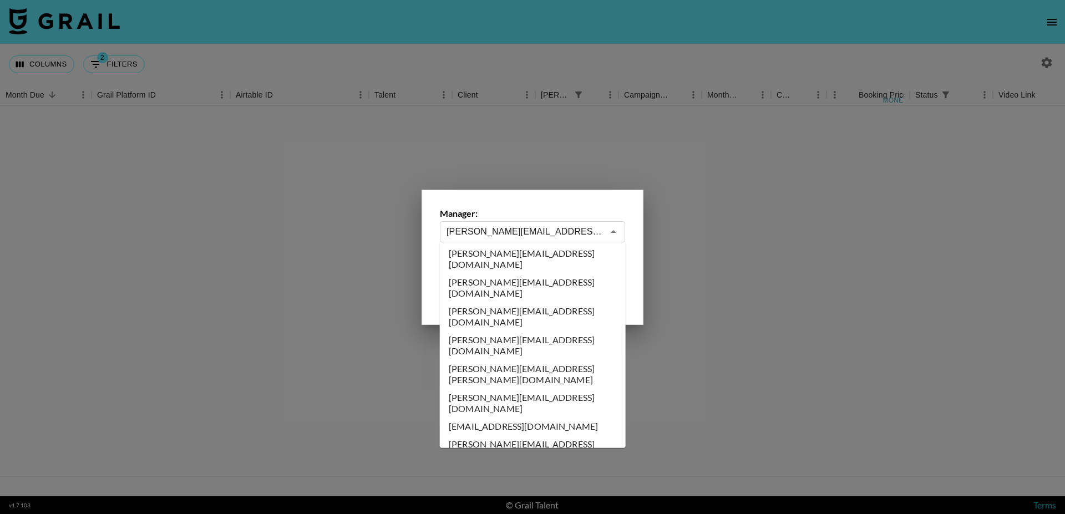
scroll to position [0, 0]
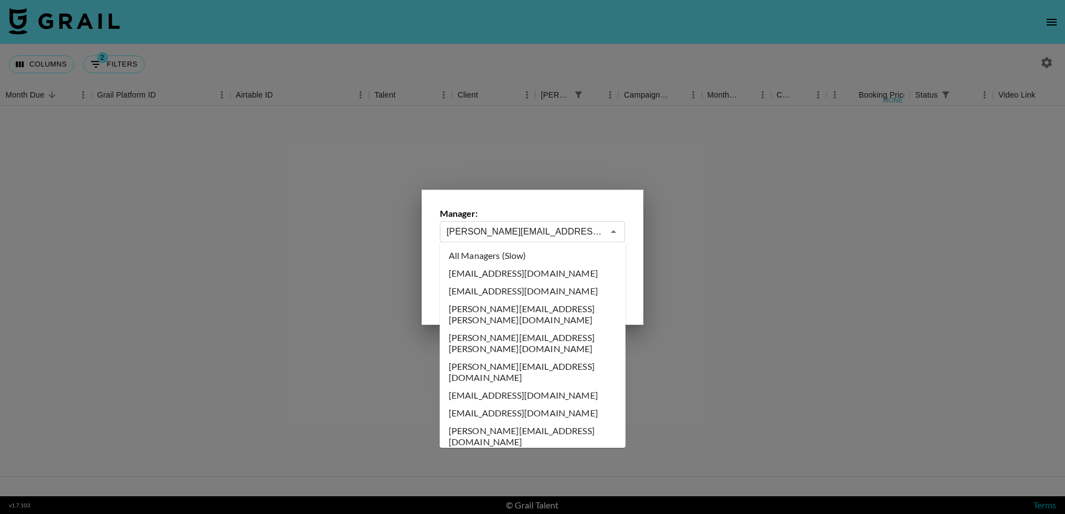
click at [491, 249] on li "All Managers (Slow)" at bounding box center [533, 256] width 186 height 18
type input "All Managers (Slow)"
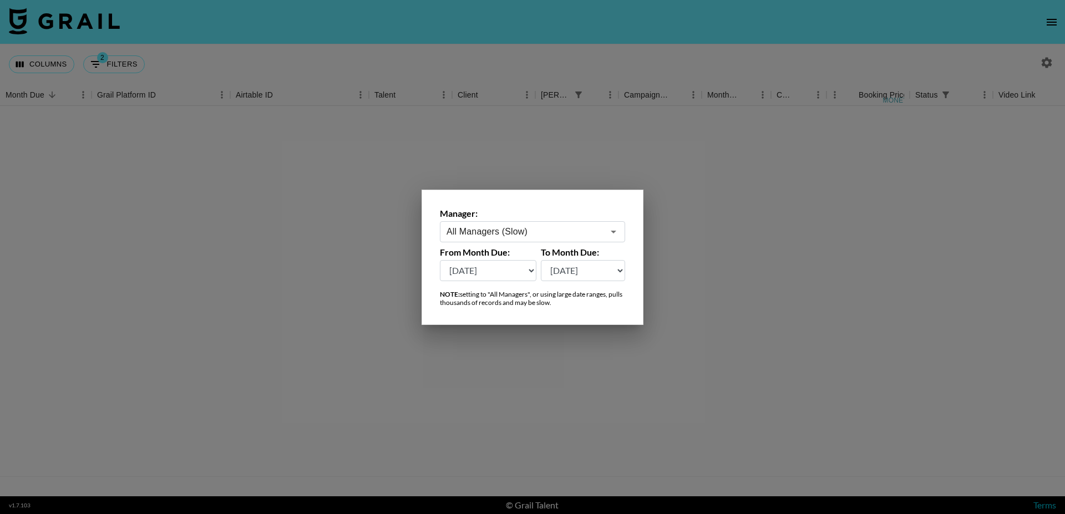
click at [484, 271] on select "[DATE] Aug '[DATE] Jun '[DATE] Apr '[DATE] Feb '[DATE] Dec '[DATE] Oct '[DATE] …" at bounding box center [488, 270] width 97 height 21
select select "[DATE]"
click at [440, 260] on select "[DATE] Aug '[DATE] Jun '[DATE] Apr '[DATE] Feb '[DATE] Dec '[DATE] Oct '[DATE] …" at bounding box center [488, 270] width 97 height 21
click at [284, 53] on div at bounding box center [532, 257] width 1065 height 514
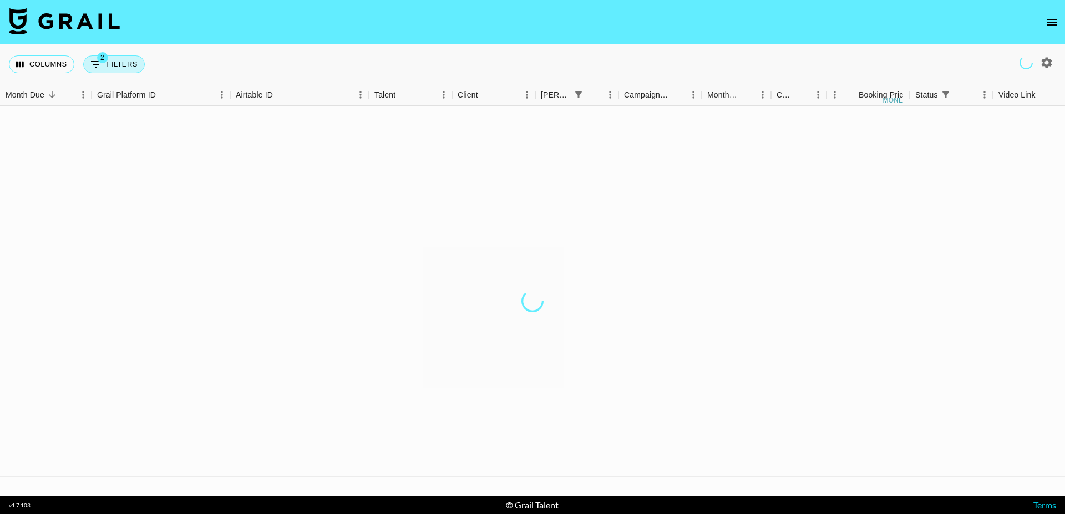
click at [119, 65] on button "2 Filters" at bounding box center [114, 64] width 62 height 18
select select "status"
select select "isNotAnyOf"
select select "bookerId"
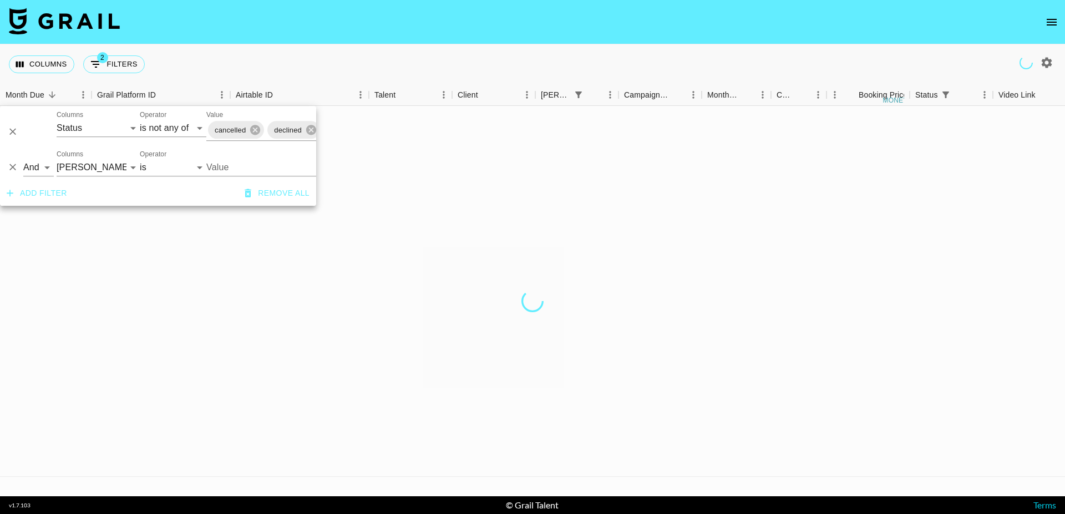
click at [218, 169] on input "Value" at bounding box center [273, 167] width 135 height 17
paste input "[EMAIL_ADDRESS][DOMAIN_NAME]"
type input "[EMAIL_ADDRESS][DOMAIN_NAME]"
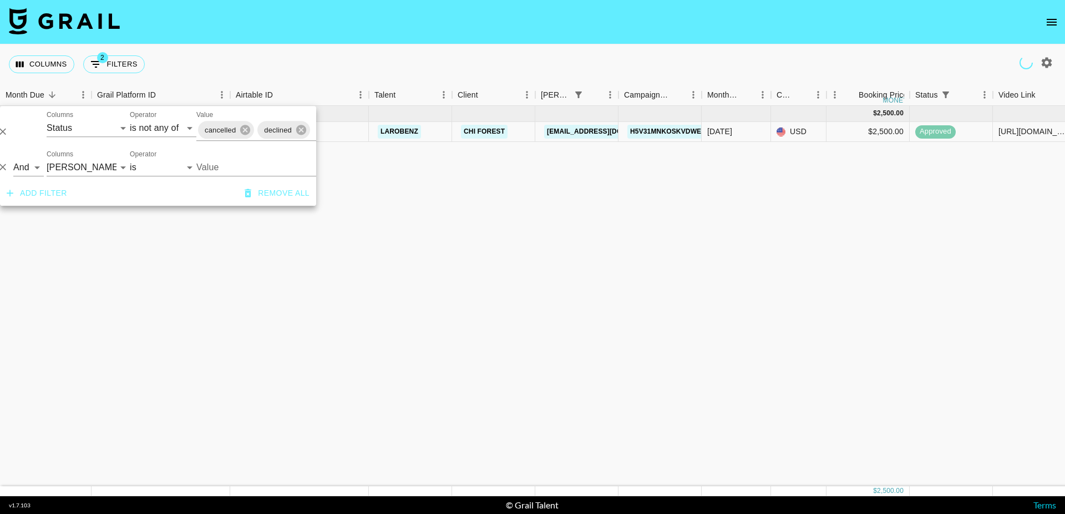
type input "[EMAIL_ADDRESS][DOMAIN_NAME]"
click at [281, 161] on input "[EMAIL_ADDRESS][DOMAIN_NAME]" at bounding box center [263, 167] width 135 height 17
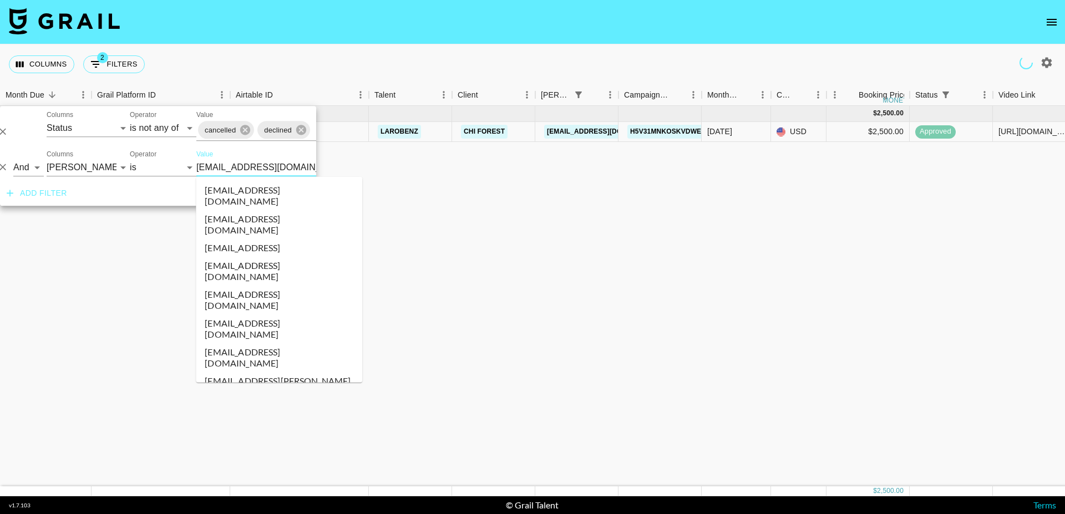
scroll to position [8571, 0]
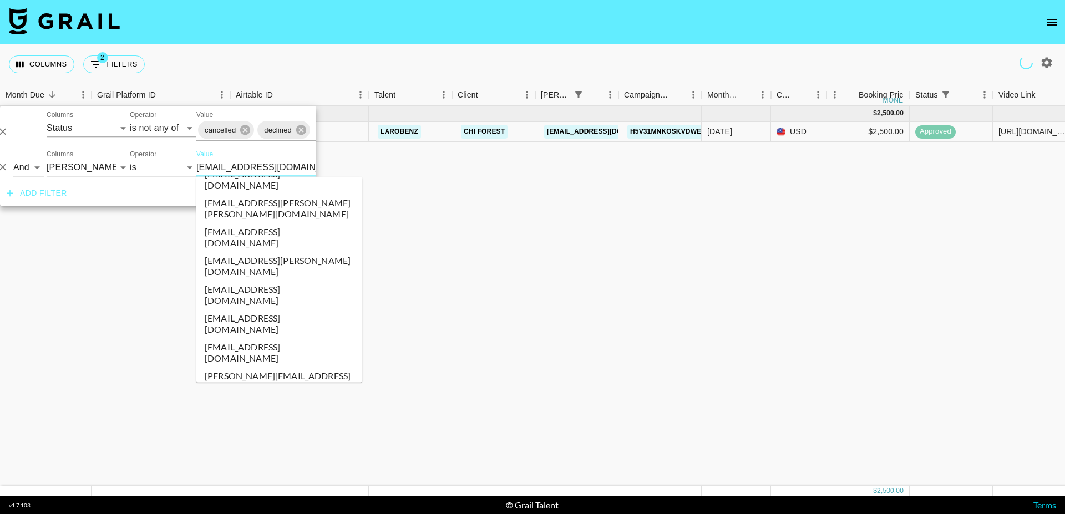
click at [281, 161] on input "[EMAIL_ADDRESS][DOMAIN_NAME]" at bounding box center [263, 167] width 135 height 17
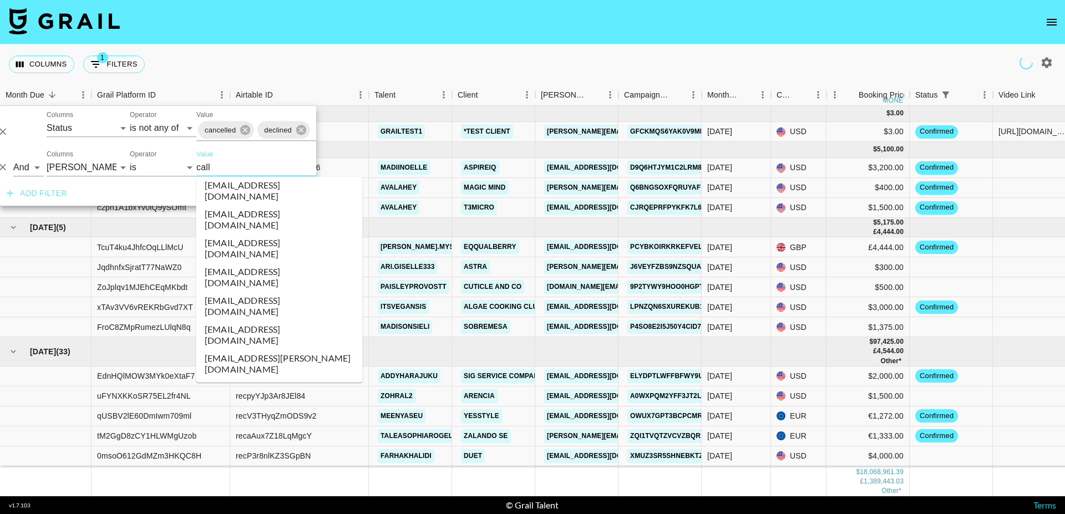
scroll to position [0, 0]
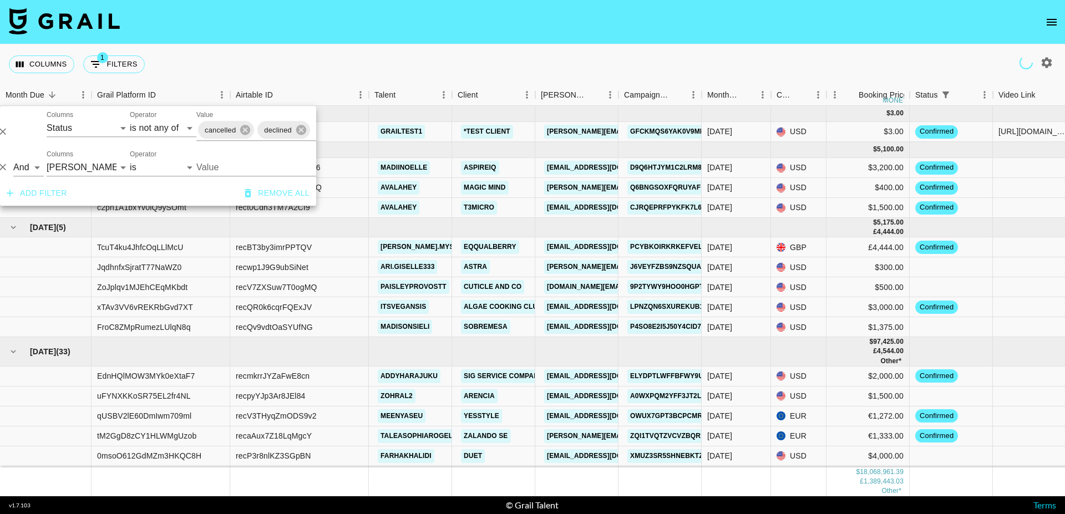
click at [210, 166] on input "Value" at bounding box center [271, 167] width 150 height 17
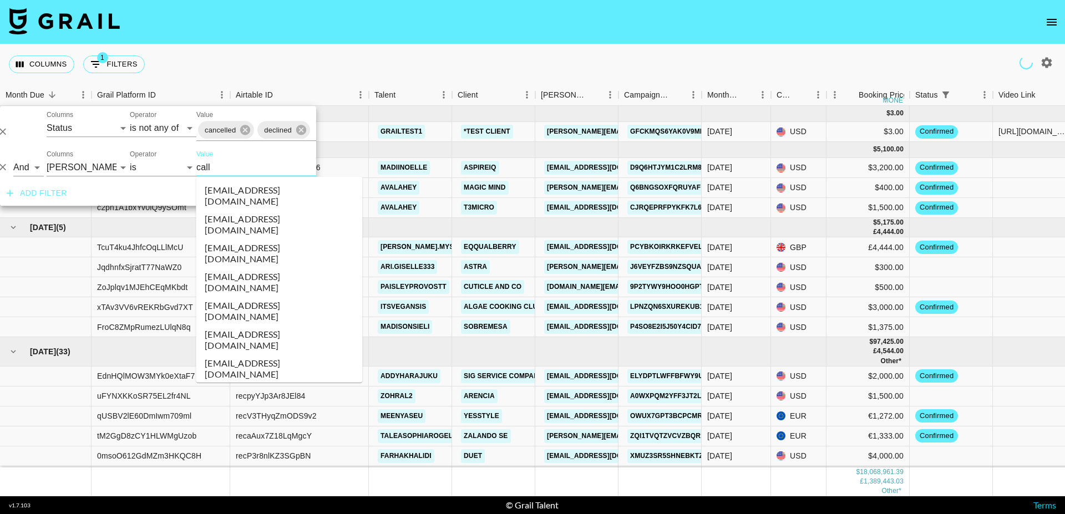
click at [259, 326] on li "[EMAIL_ADDRESS][DOMAIN_NAME]" at bounding box center [279, 340] width 166 height 29
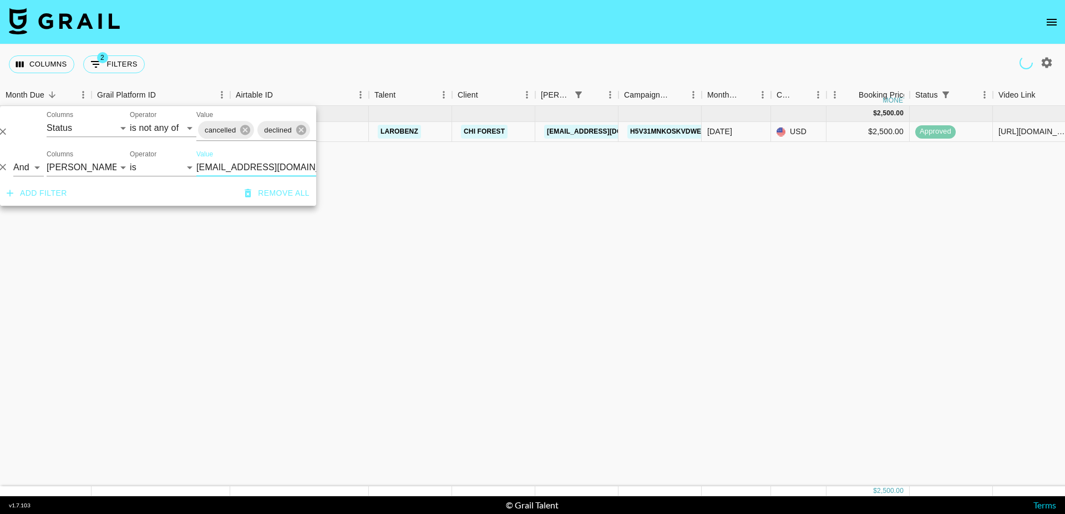
type input "[EMAIL_ADDRESS][DOMAIN_NAME]"
click at [503, 47] on div "Columns 2 Filters + Booking" at bounding box center [532, 64] width 1065 height 40
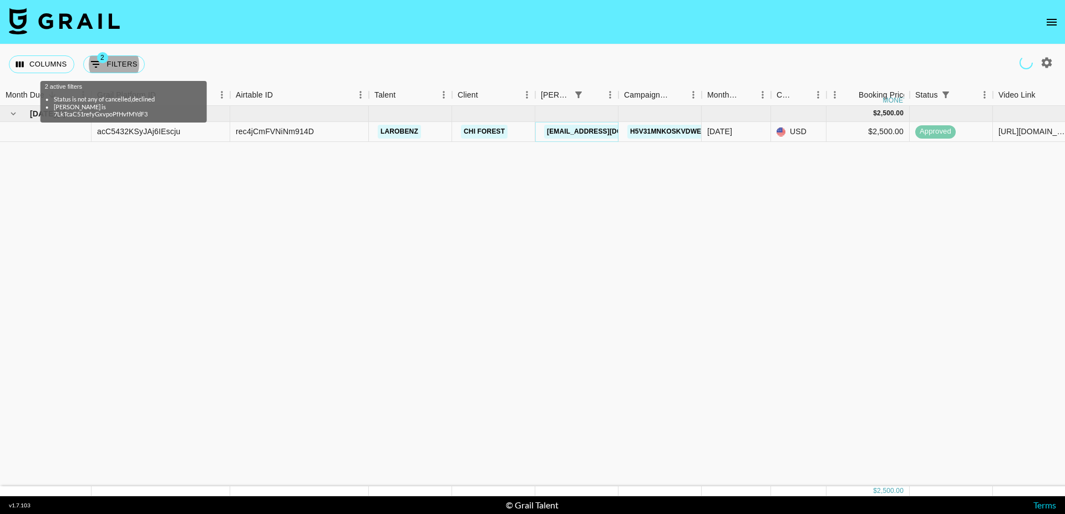
click at [566, 133] on link "[EMAIL_ADDRESS][DOMAIN_NAME]" at bounding box center [606, 132] width 124 height 14
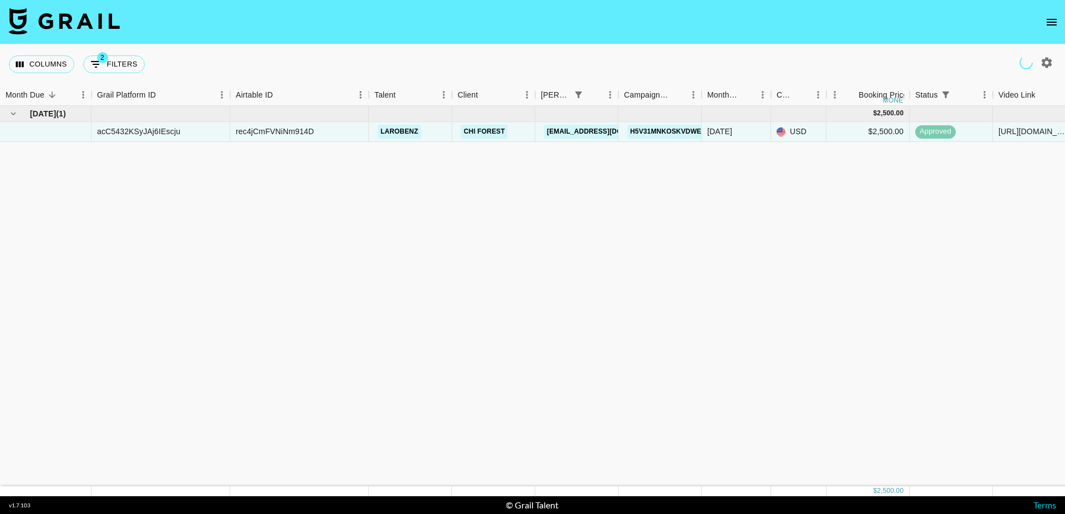
click at [66, 25] on img at bounding box center [64, 21] width 111 height 27
click at [1046, 58] on icon "button" at bounding box center [1047, 62] width 11 height 11
select select "[DATE]"
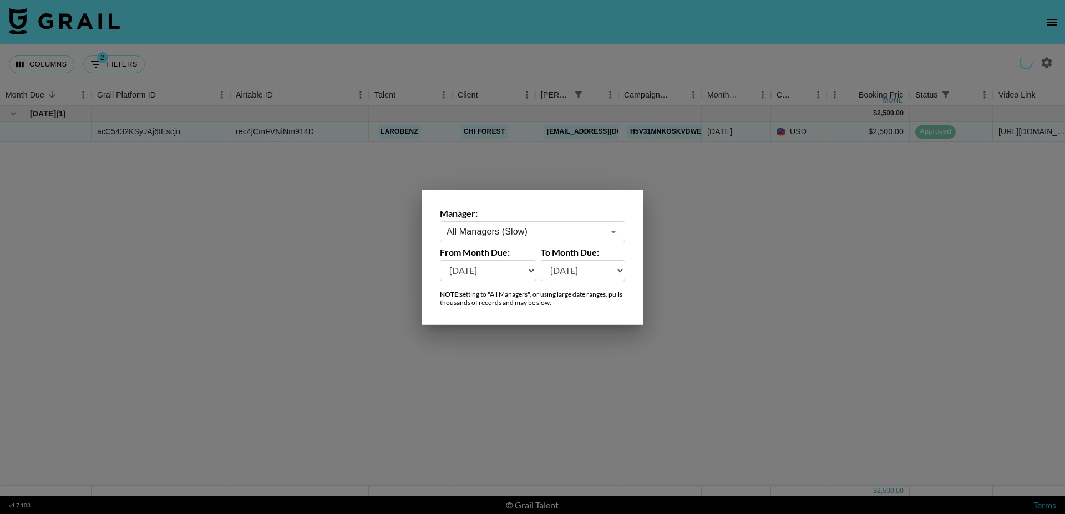
click at [683, 62] on div at bounding box center [532, 257] width 1065 height 514
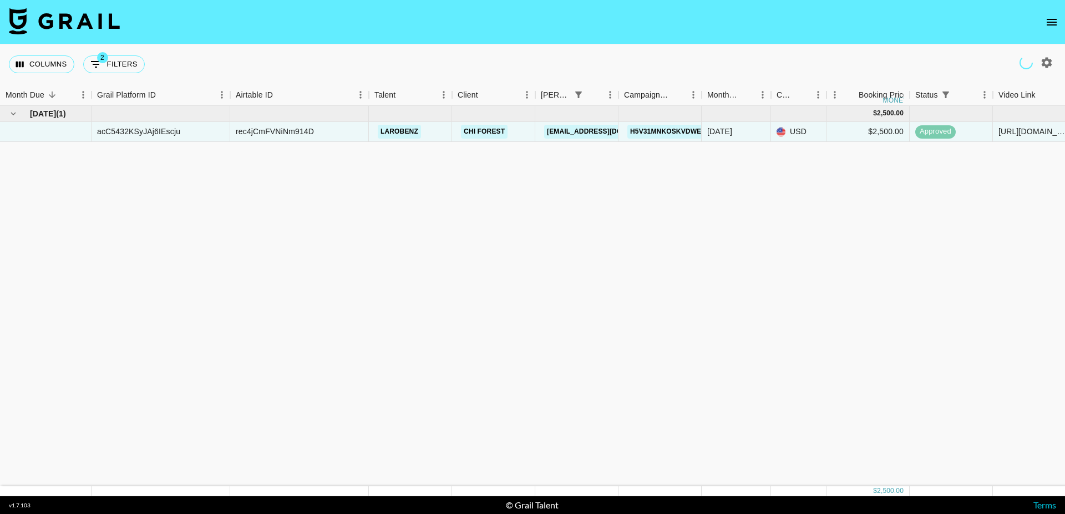
click at [1046, 58] on icon "button" at bounding box center [1047, 62] width 11 height 11
select select "[DATE]"
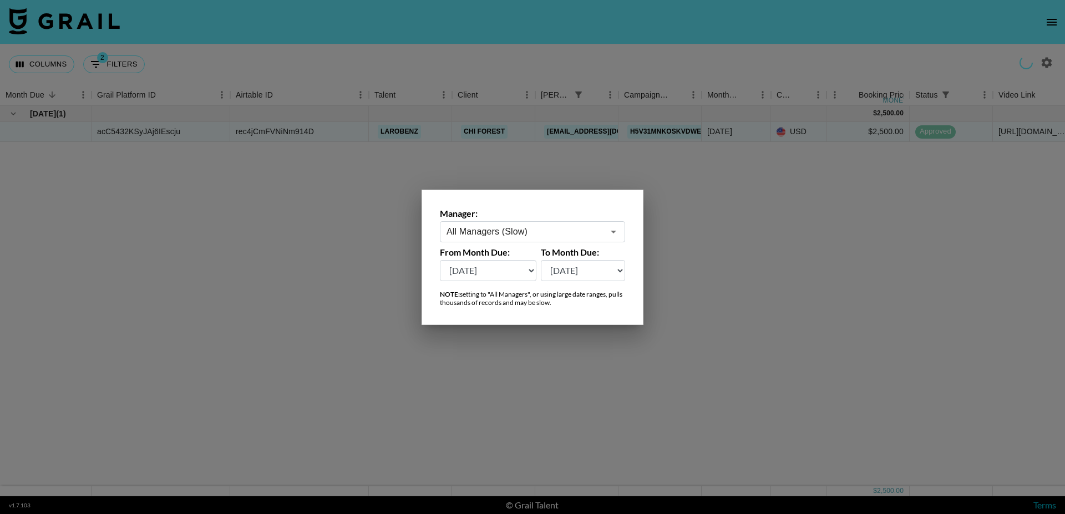
click at [484, 232] on input "All Managers (Slow)" at bounding box center [524, 231] width 157 height 13
click at [493, 259] on li "[PERSON_NAME][EMAIL_ADDRESS][DOMAIN_NAME]" at bounding box center [533, 261] width 186 height 29
type input "[PERSON_NAME][EMAIL_ADDRESS][DOMAIN_NAME]"
click at [490, 270] on select "[DATE] Aug '[DATE] Jun '[DATE] Apr '[DATE] Feb '[DATE] Dec '[DATE] Oct '[DATE] …" at bounding box center [488, 270] width 97 height 21
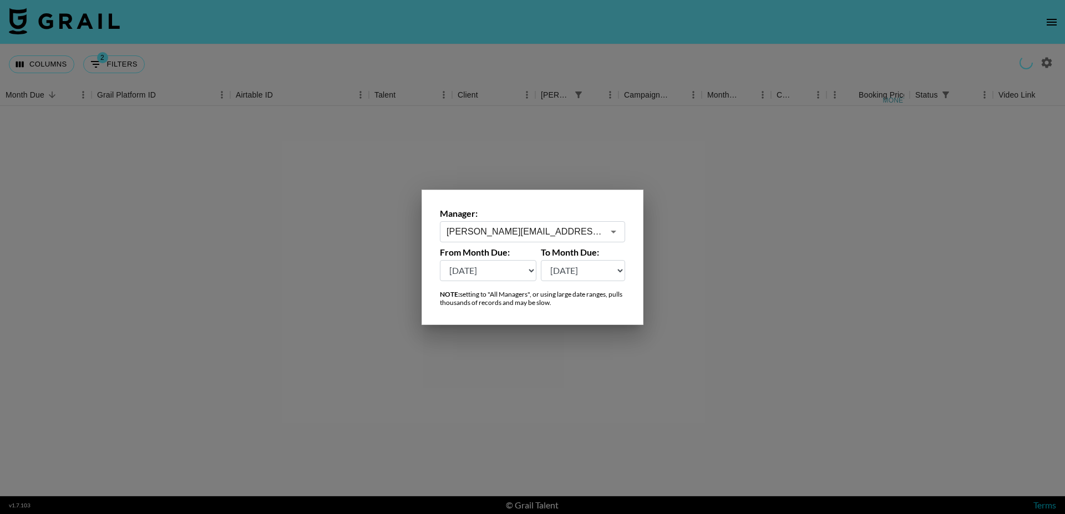
select select "[DATE]"
click at [440, 260] on select "[DATE] Aug '[DATE] Jun '[DATE] Apr '[DATE] Feb '[DATE] Dec '[DATE] Oct '[DATE] …" at bounding box center [488, 270] width 97 height 21
click at [352, 51] on div at bounding box center [532, 257] width 1065 height 514
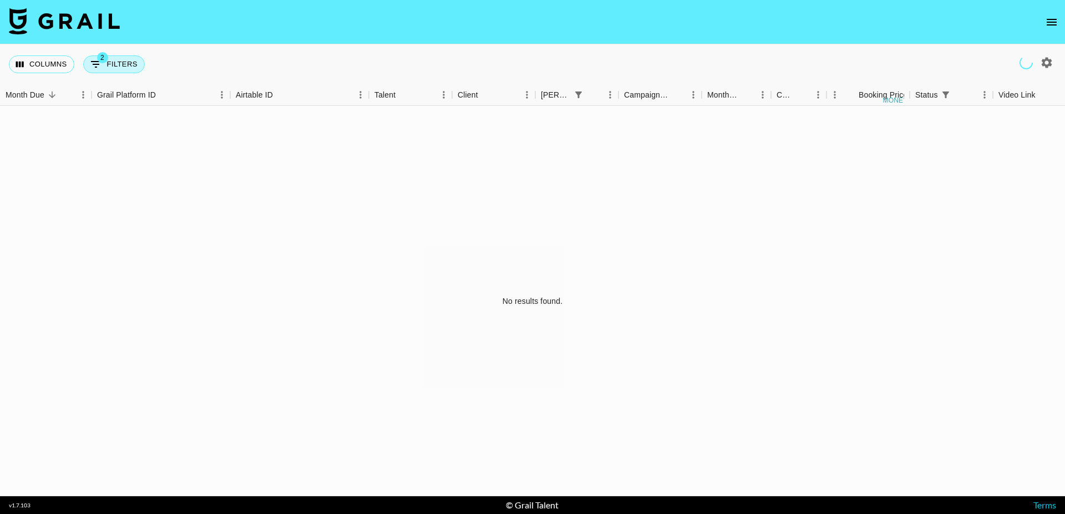
click at [123, 67] on button "2 Filters" at bounding box center [114, 64] width 62 height 18
select select "status"
select select "isNotAnyOf"
select select "bookerId"
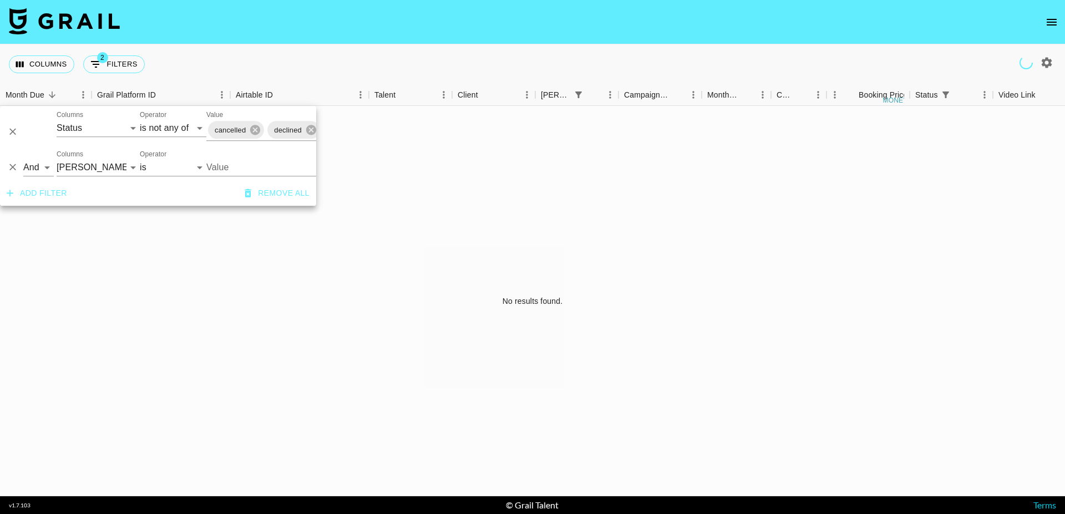
click at [9, 167] on icon "Delete" at bounding box center [12, 167] width 11 height 11
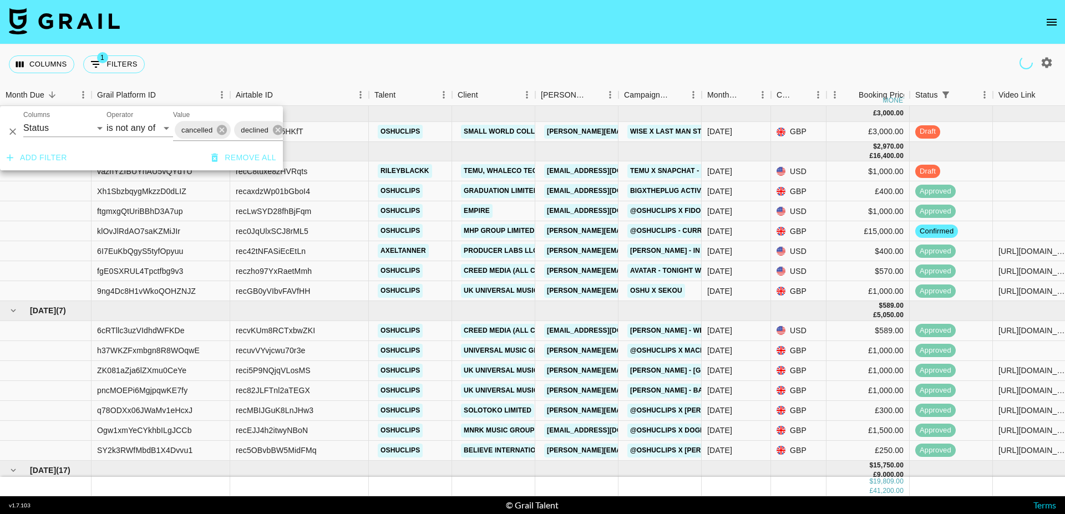
click at [410, 67] on div "Columns 1 Filters + Booking" at bounding box center [532, 64] width 1065 height 40
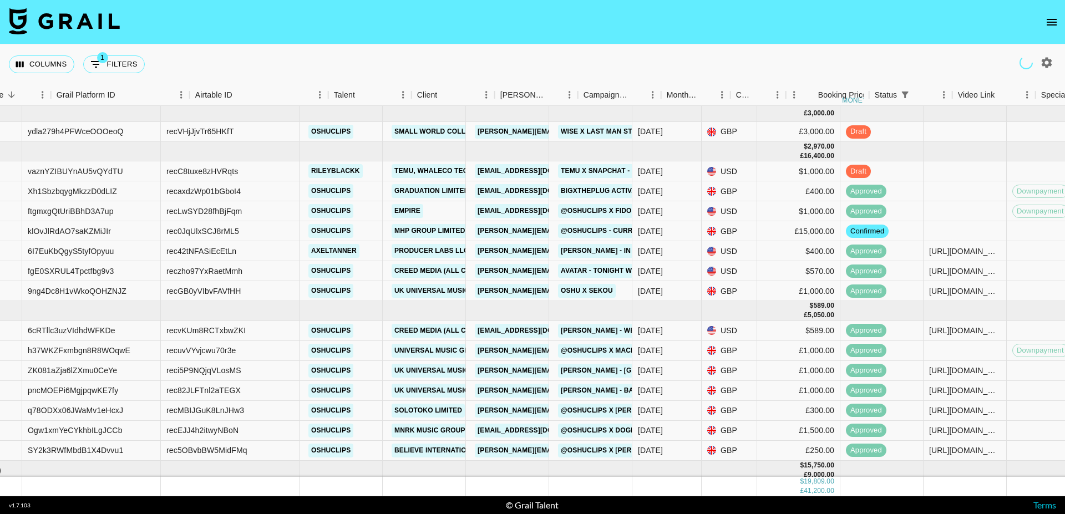
scroll to position [0, 33]
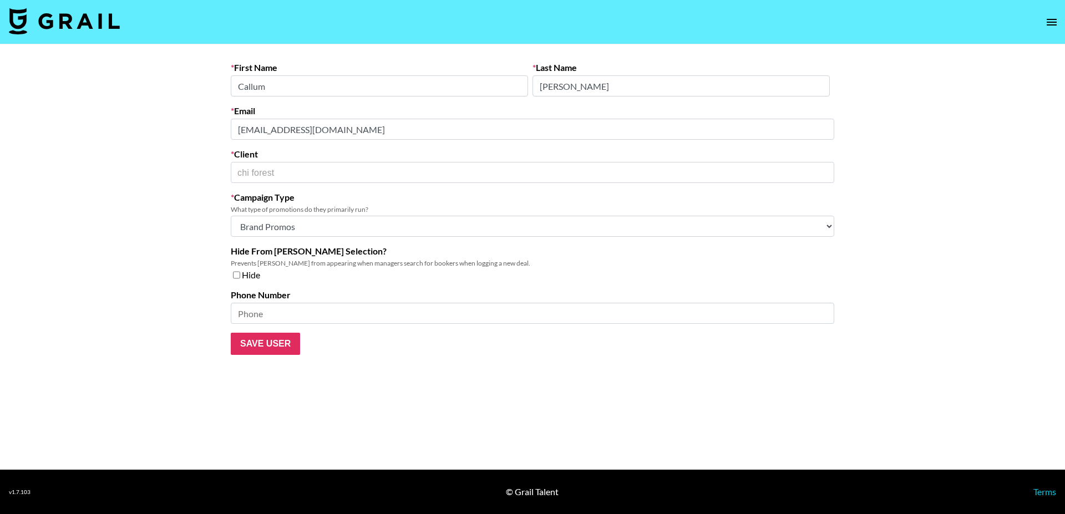
click at [306, 224] on select "Choose Type... Song Promos Brand Promos Both (They work at an agency)" at bounding box center [532, 226] width 603 height 21
select select "Multi"
click at [231, 216] on select "Choose Type... Song Promos Brand Promos Both (They work at an agency)" at bounding box center [532, 226] width 603 height 21
click at [272, 347] on input "Save User" at bounding box center [265, 344] width 69 height 22
